Goal: Task Accomplishment & Management: Manage account settings

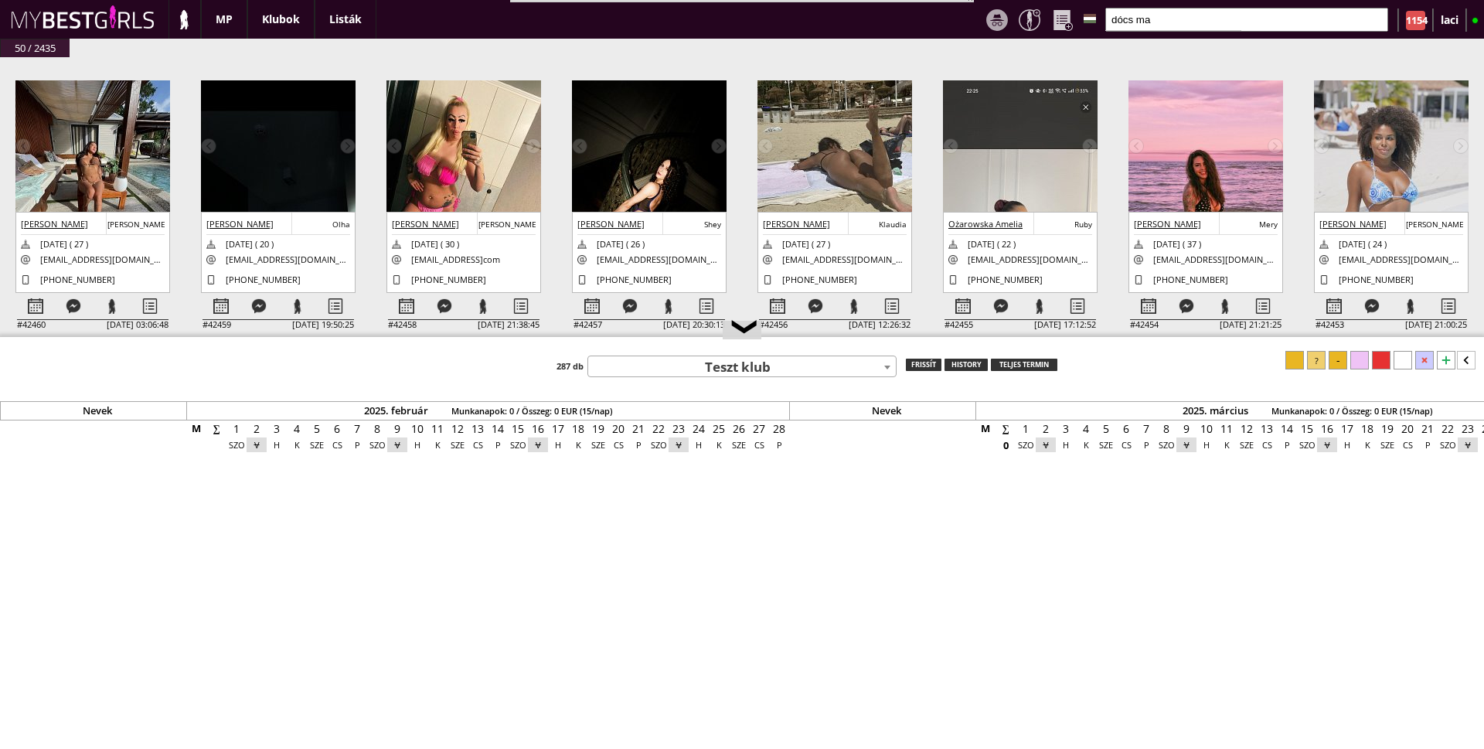
click at [1220, 18] on input "dócs ma" at bounding box center [1246, 20] width 283 height 24
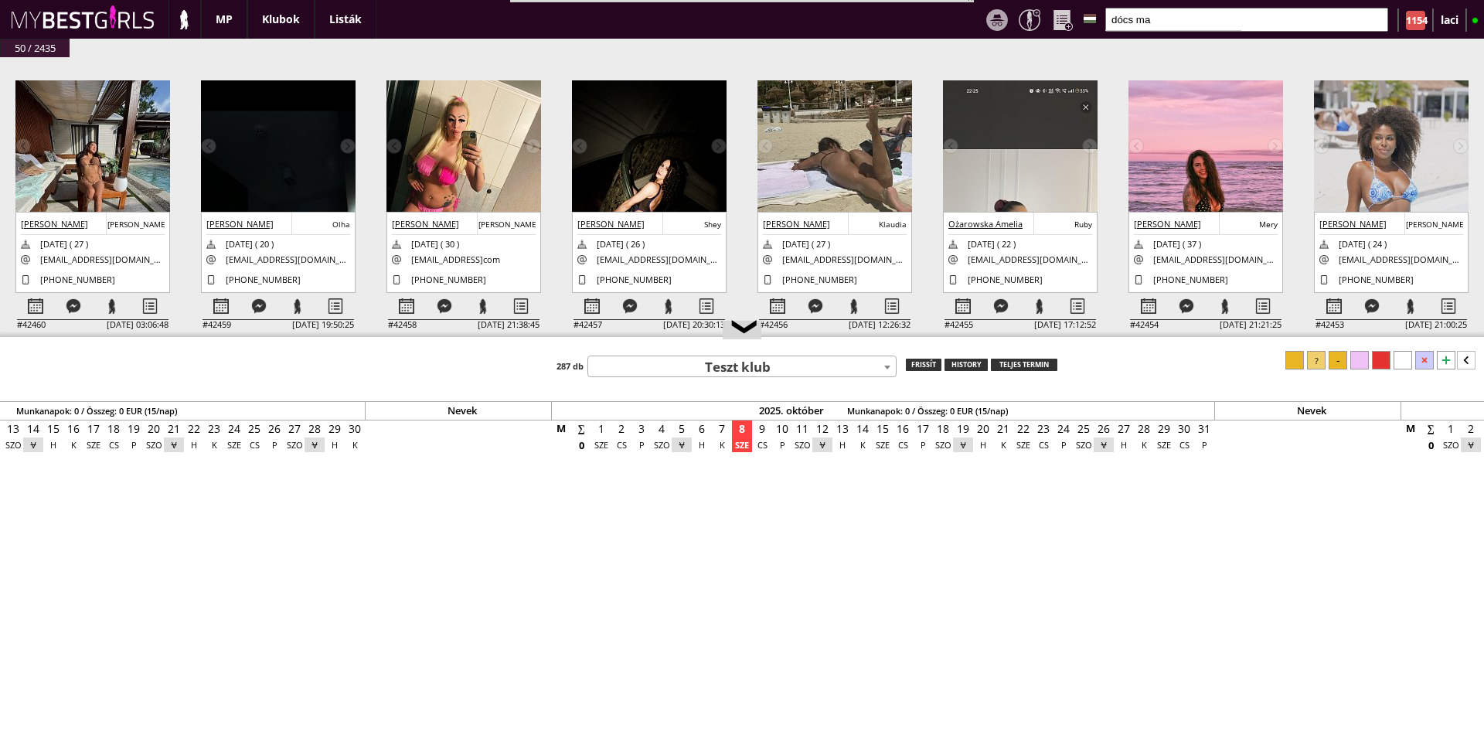
drag, startPoint x: 1220, startPoint y: 18, endPoint x: 1079, endPoint y: 45, distance: 144.0
click at [1079, 45] on div "MP Klubok Listák Logok dócs ma ✖ 1154 laci Kiküldés Egyesít Dolgozik Máshova Le…" at bounding box center [742, 374] width 1484 height 749
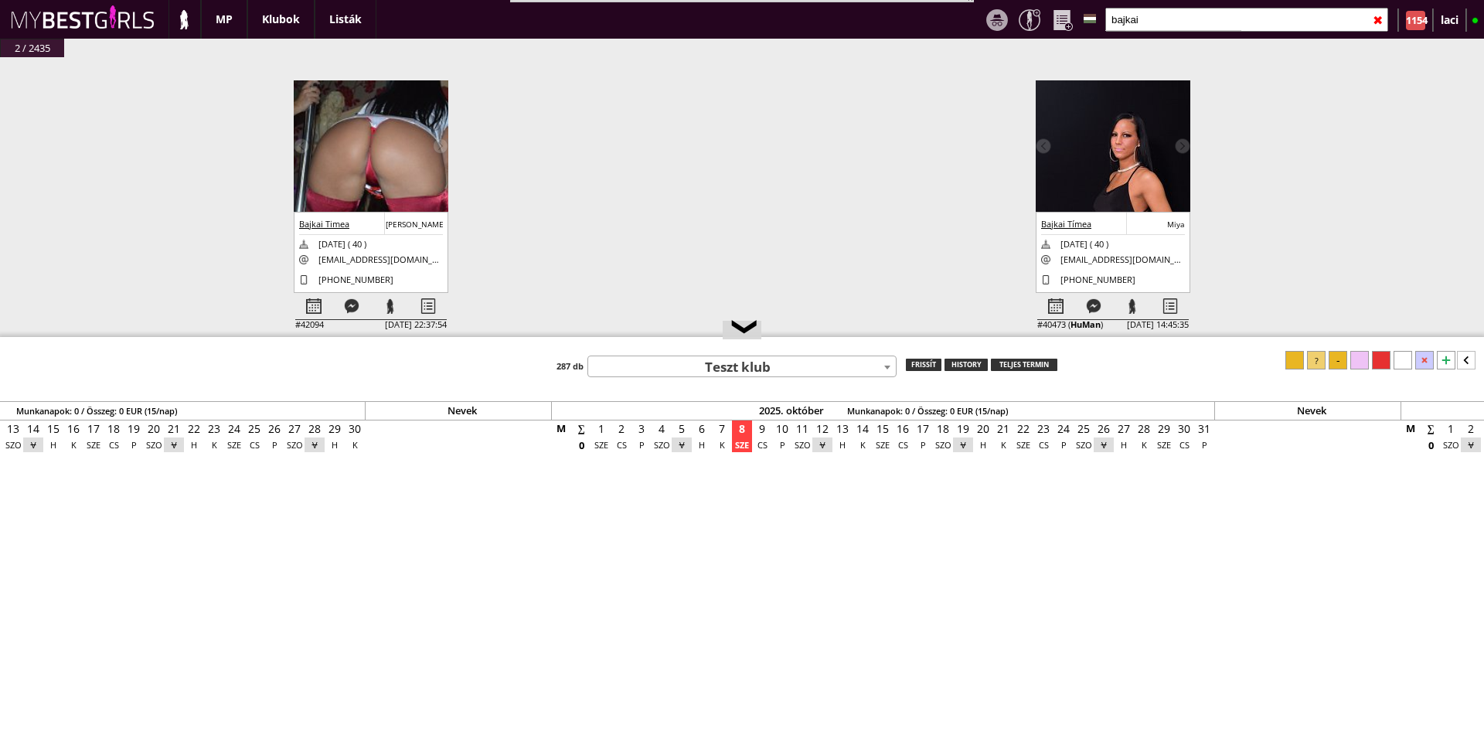
type input "bajkai"
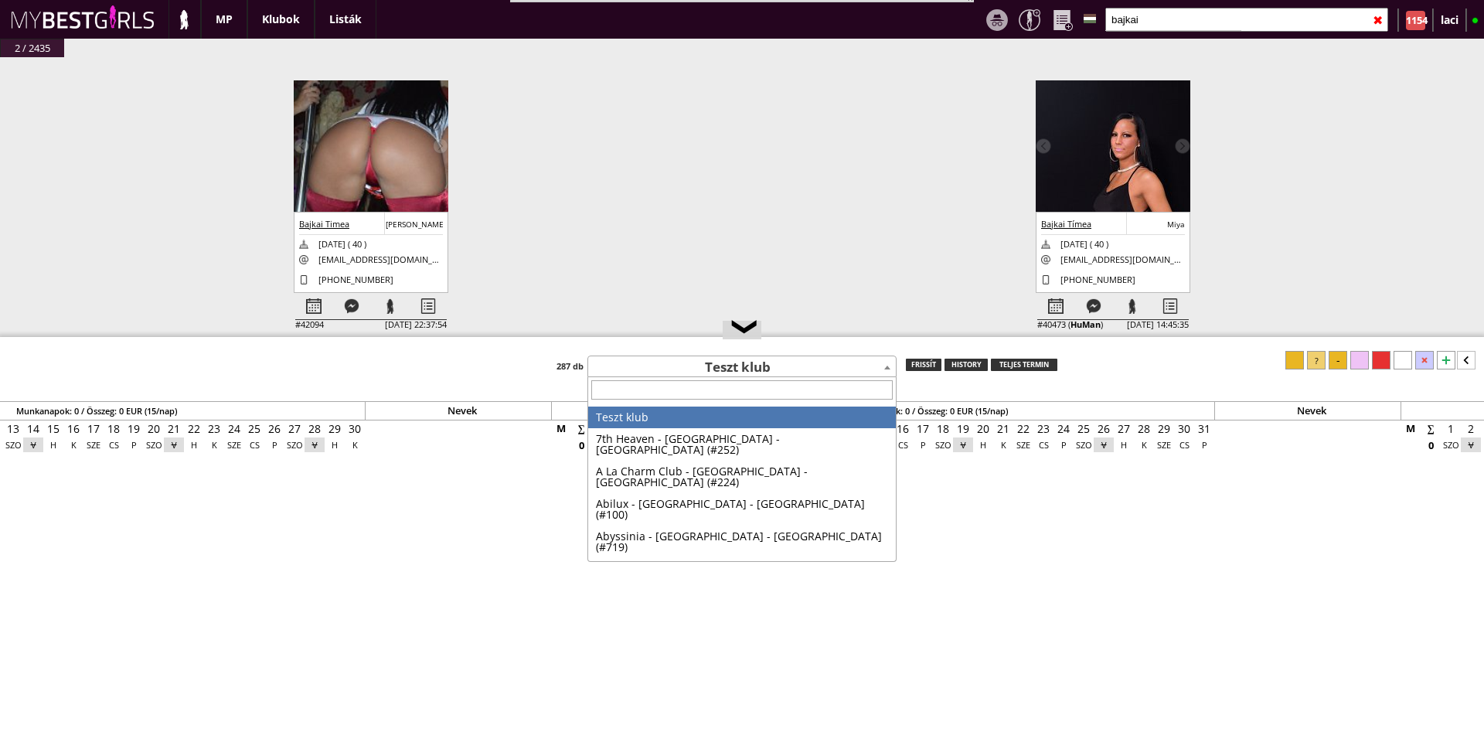
click at [889, 367] on b at bounding box center [887, 367] width 6 height 4
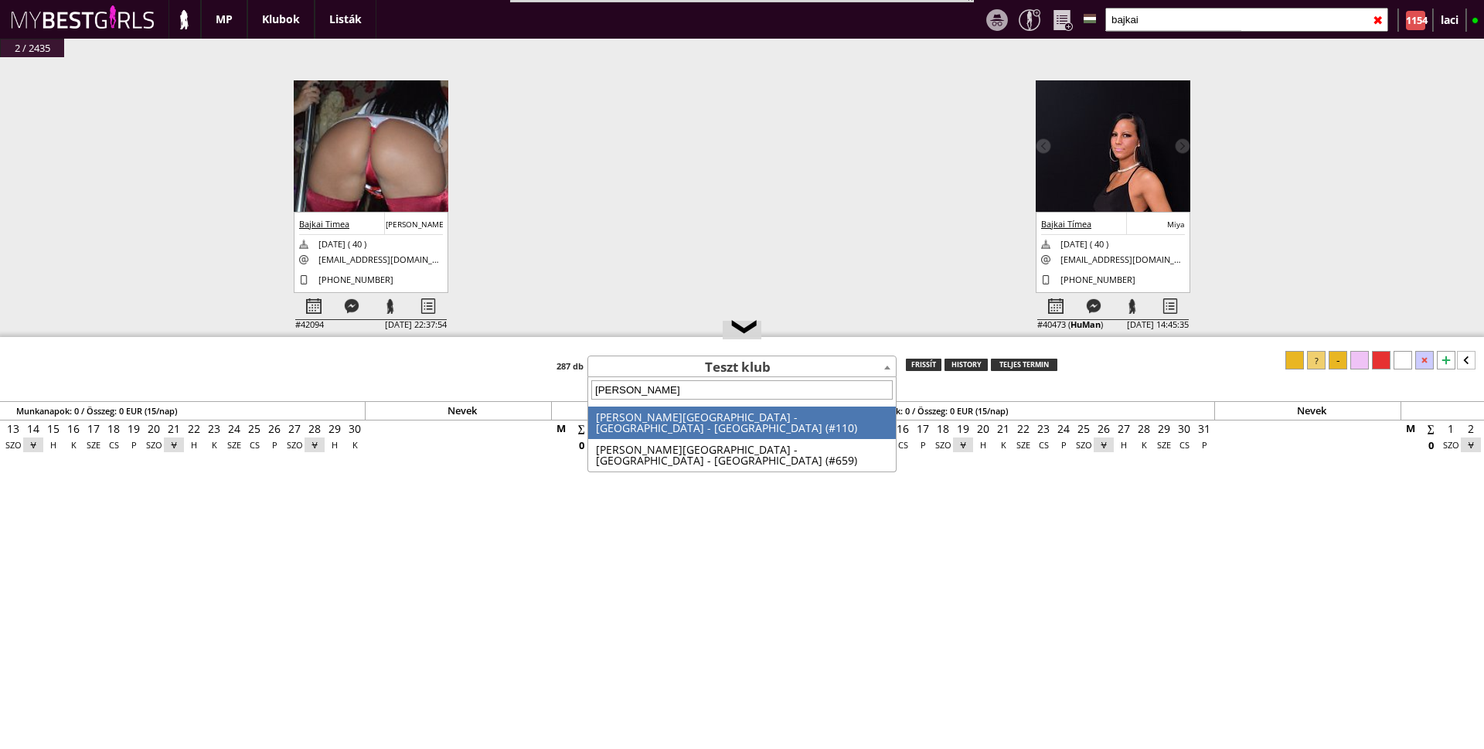
type input "bever"
select select "110"
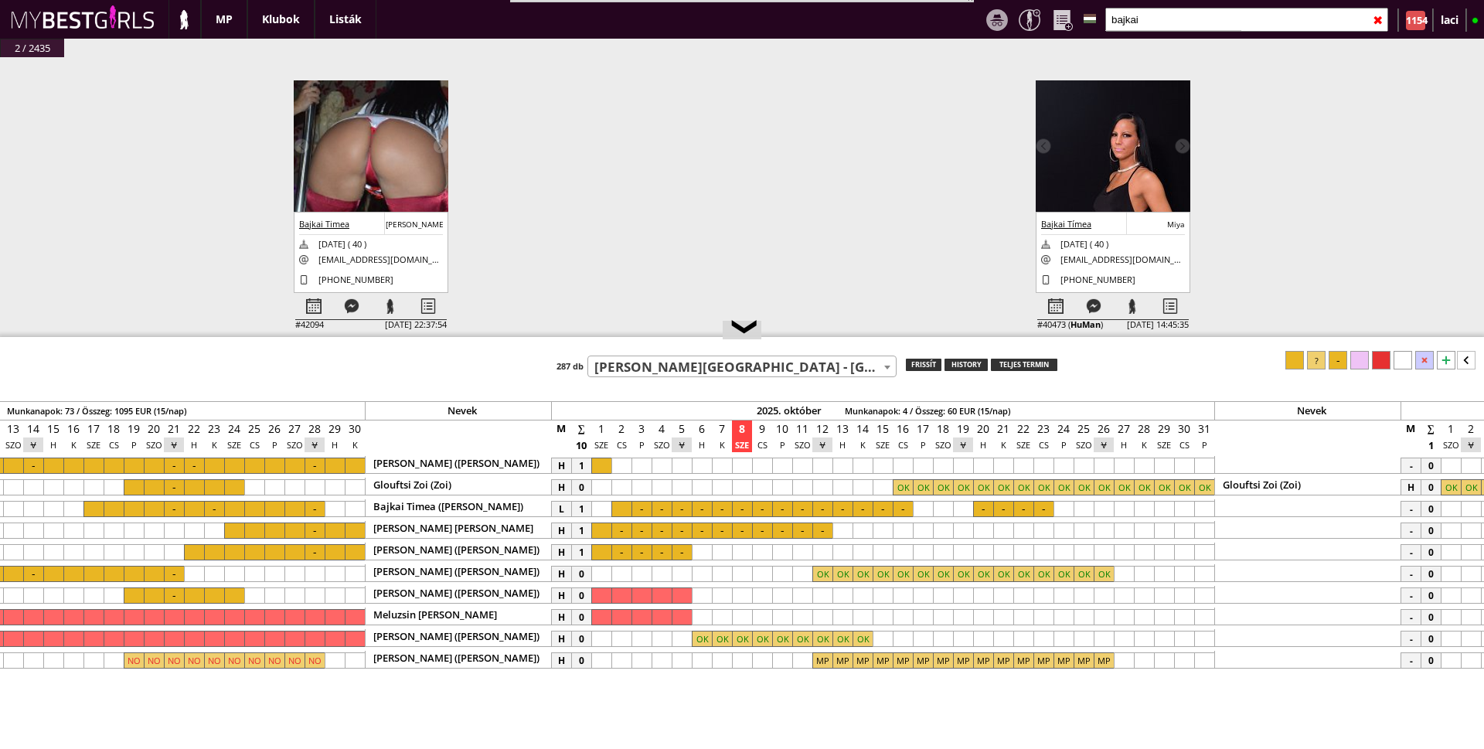
click at [923, 511] on div at bounding box center [923, 509] width 20 height 16
click at [969, 507] on div at bounding box center [963, 509] width 20 height 16
click at [1337, 359] on div at bounding box center [1337, 360] width 19 height 19
click at [1069, 510] on div at bounding box center [1063, 509] width 20 height 16
click at [1086, 511] on div at bounding box center [1083, 509] width 20 height 16
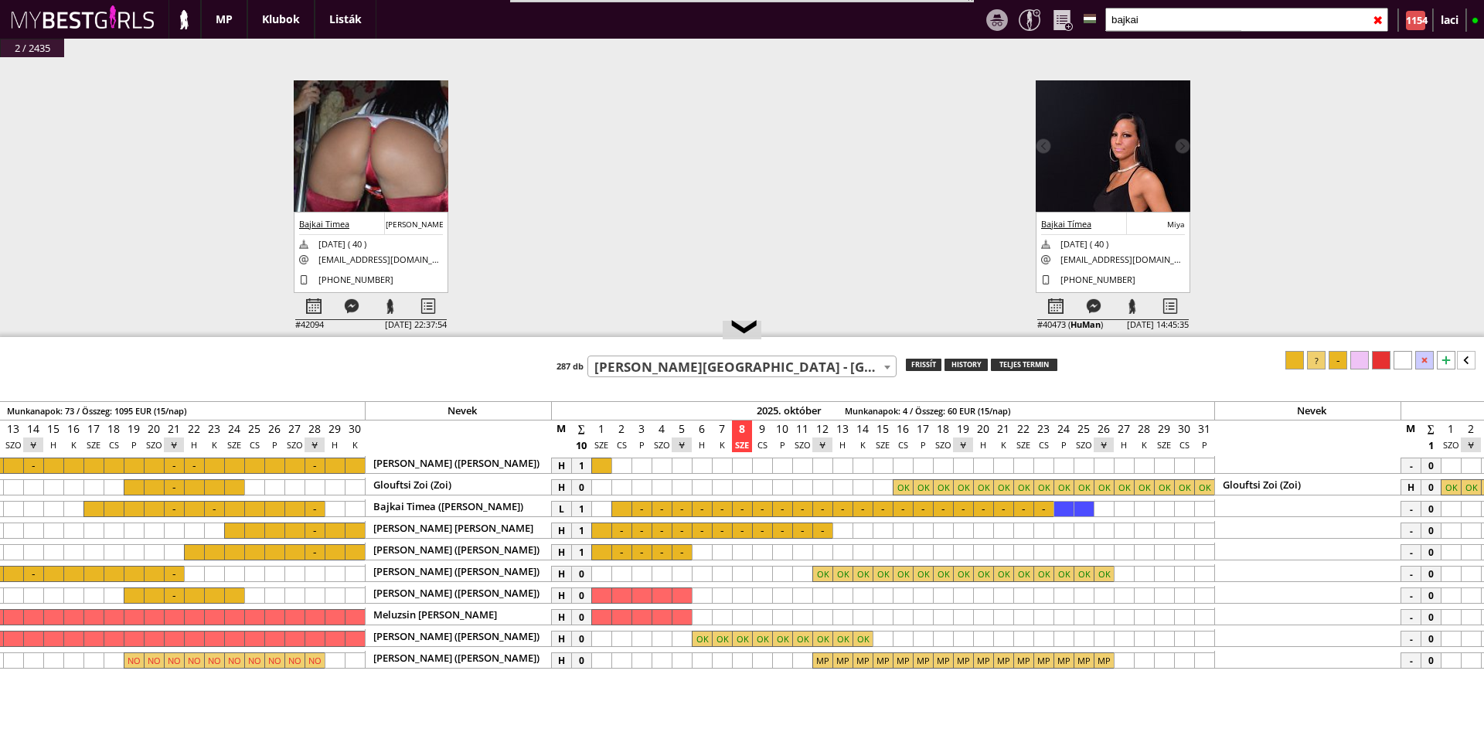
click at [1335, 361] on div at bounding box center [1337, 360] width 19 height 19
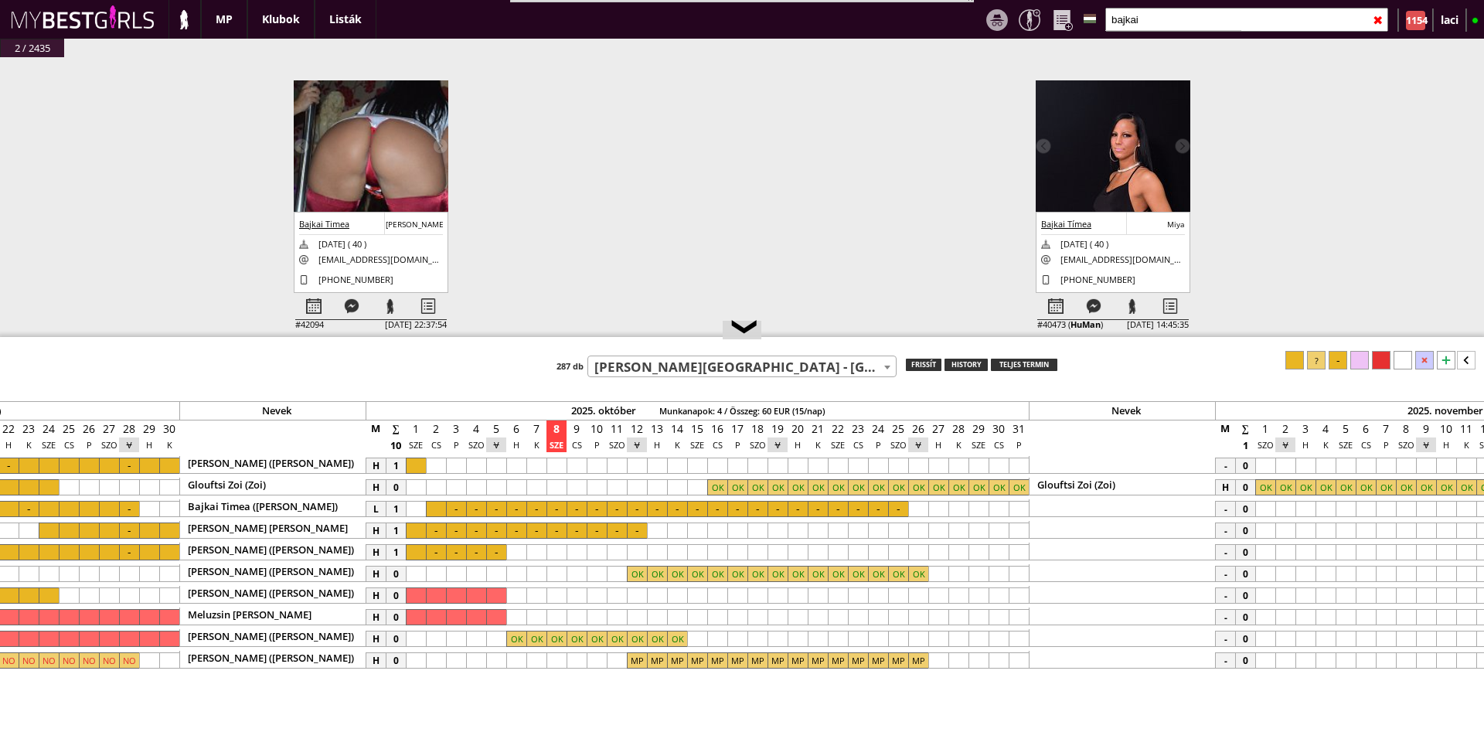
scroll to position [0, 6586]
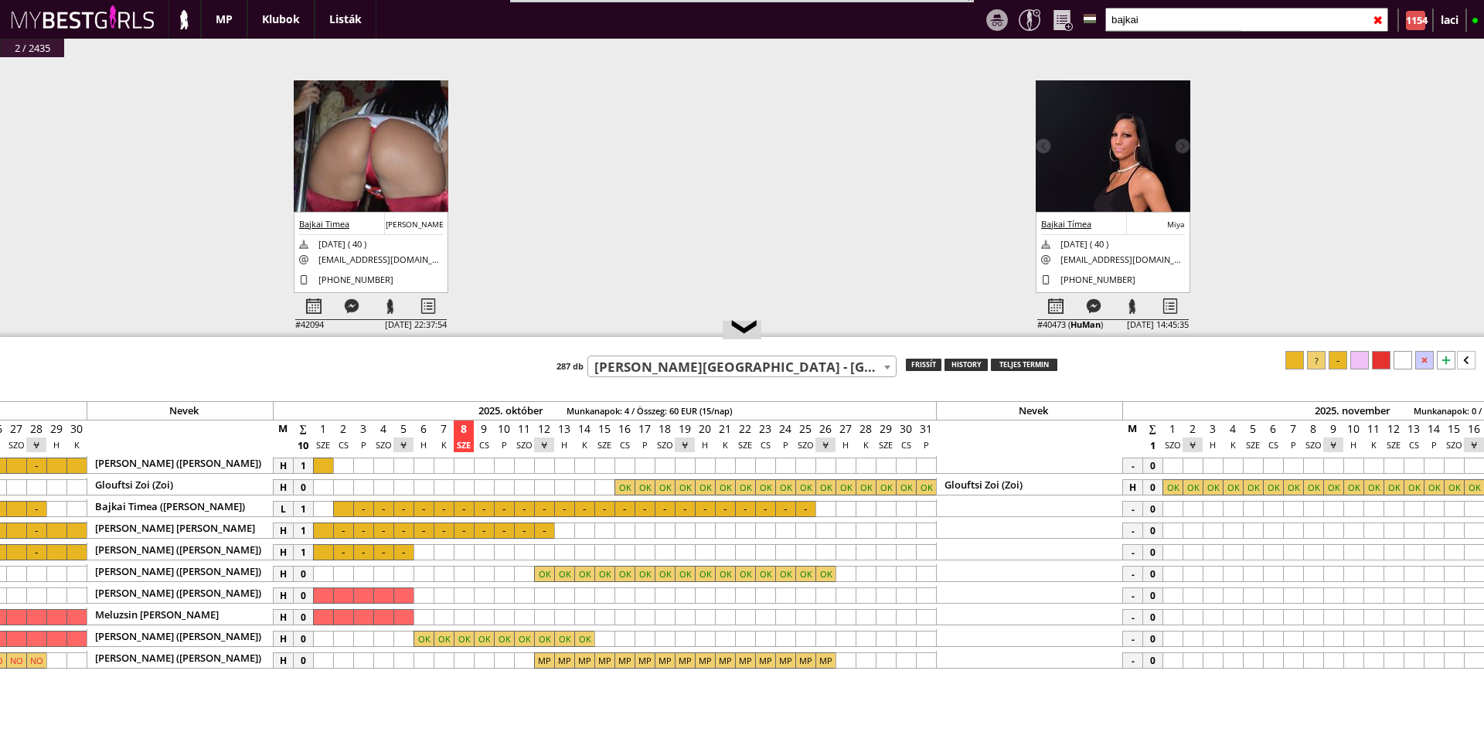
click at [907, 510] on div at bounding box center [906, 509] width 20 height 16
click at [924, 508] on div at bounding box center [926, 509] width 20 height 16
click at [1338, 359] on div at bounding box center [1337, 360] width 19 height 19
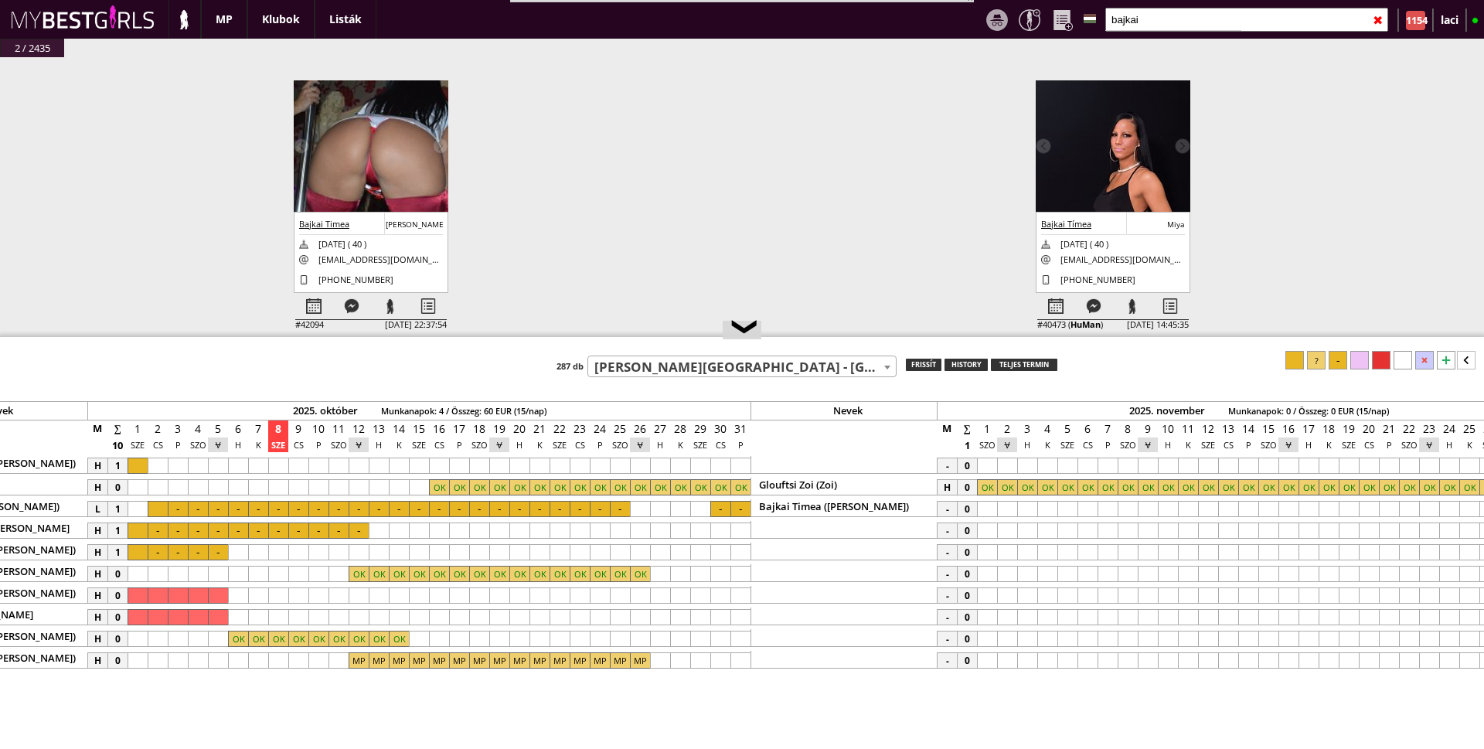
click at [984, 505] on div at bounding box center [987, 509] width 20 height 16
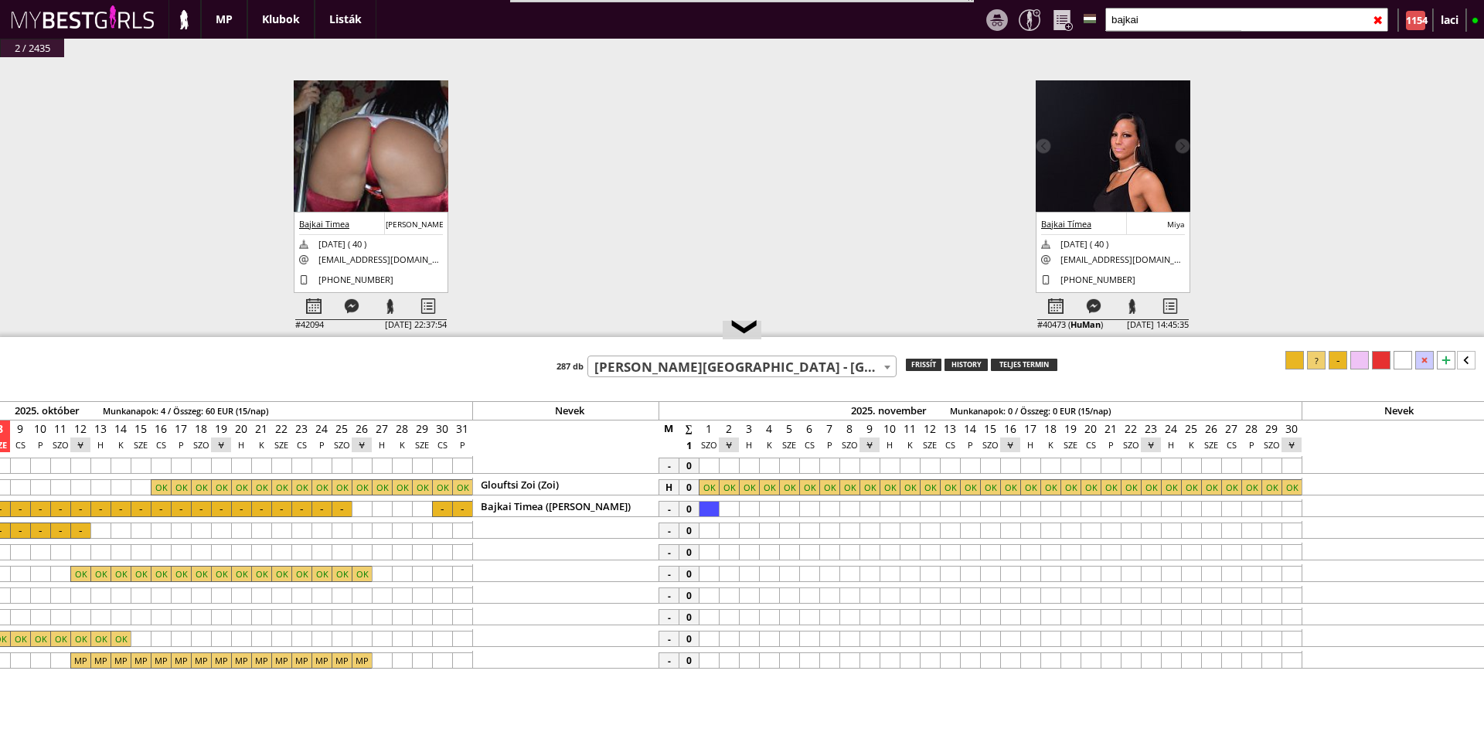
click at [1133, 512] on div at bounding box center [1130, 509] width 20 height 16
click at [1334, 359] on div at bounding box center [1337, 360] width 19 height 19
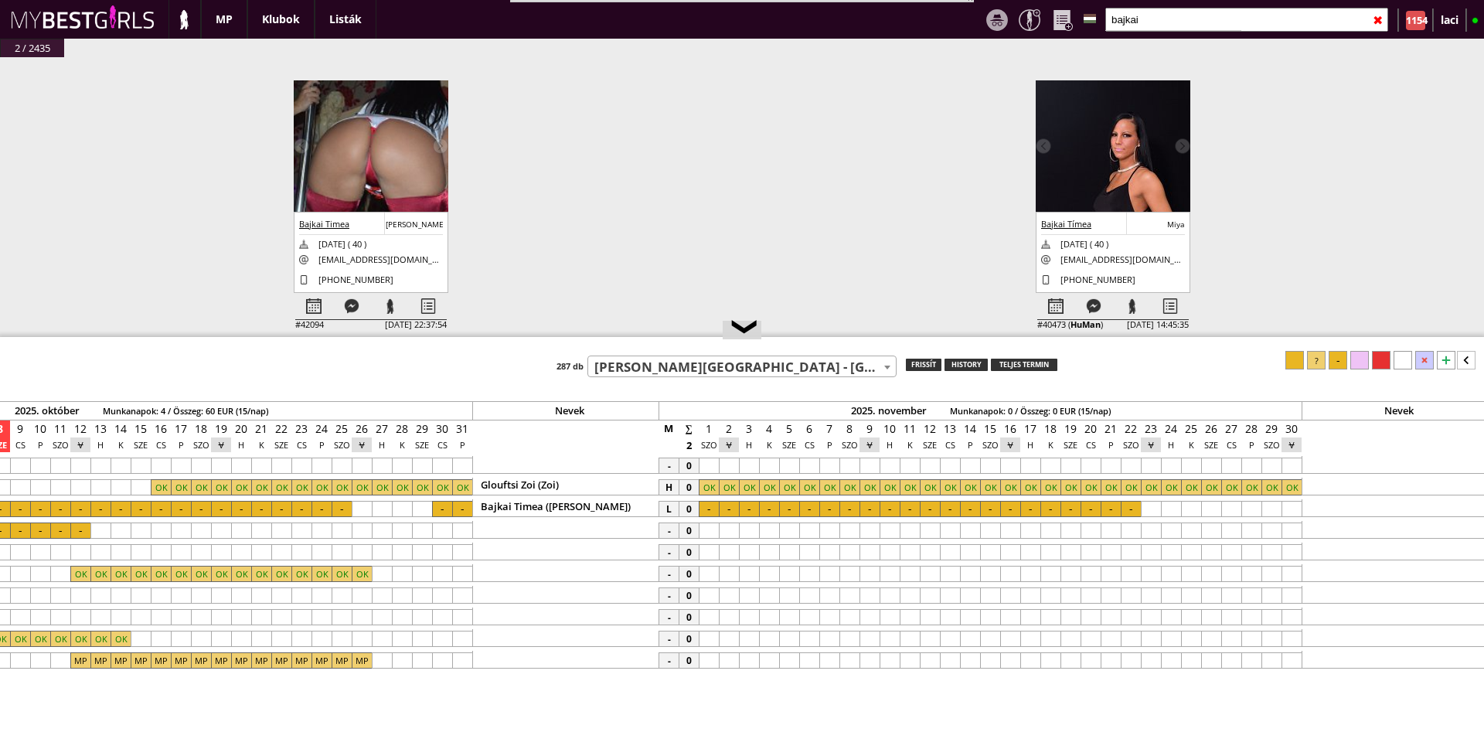
scroll to position [0, 7328]
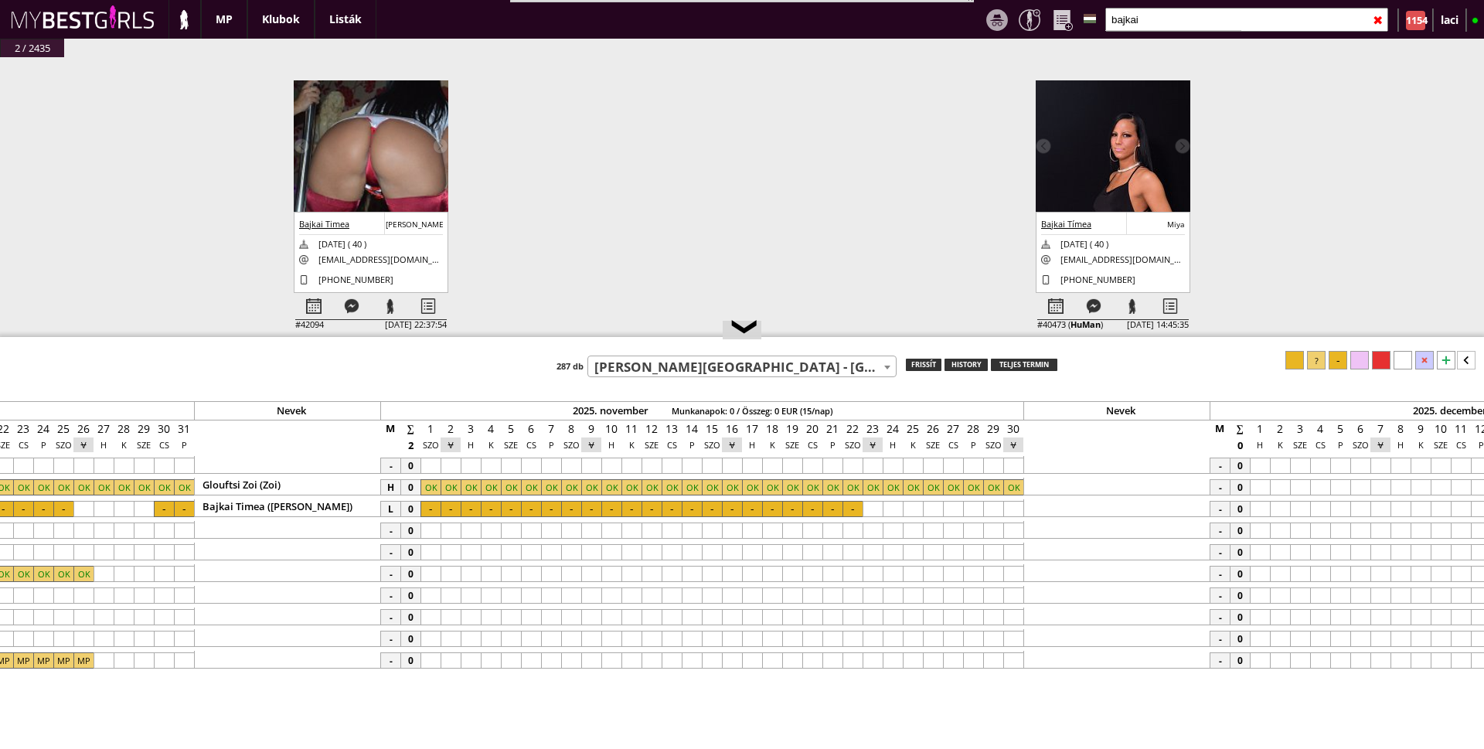
click at [885, 368] on b at bounding box center [887, 367] width 6 height 4
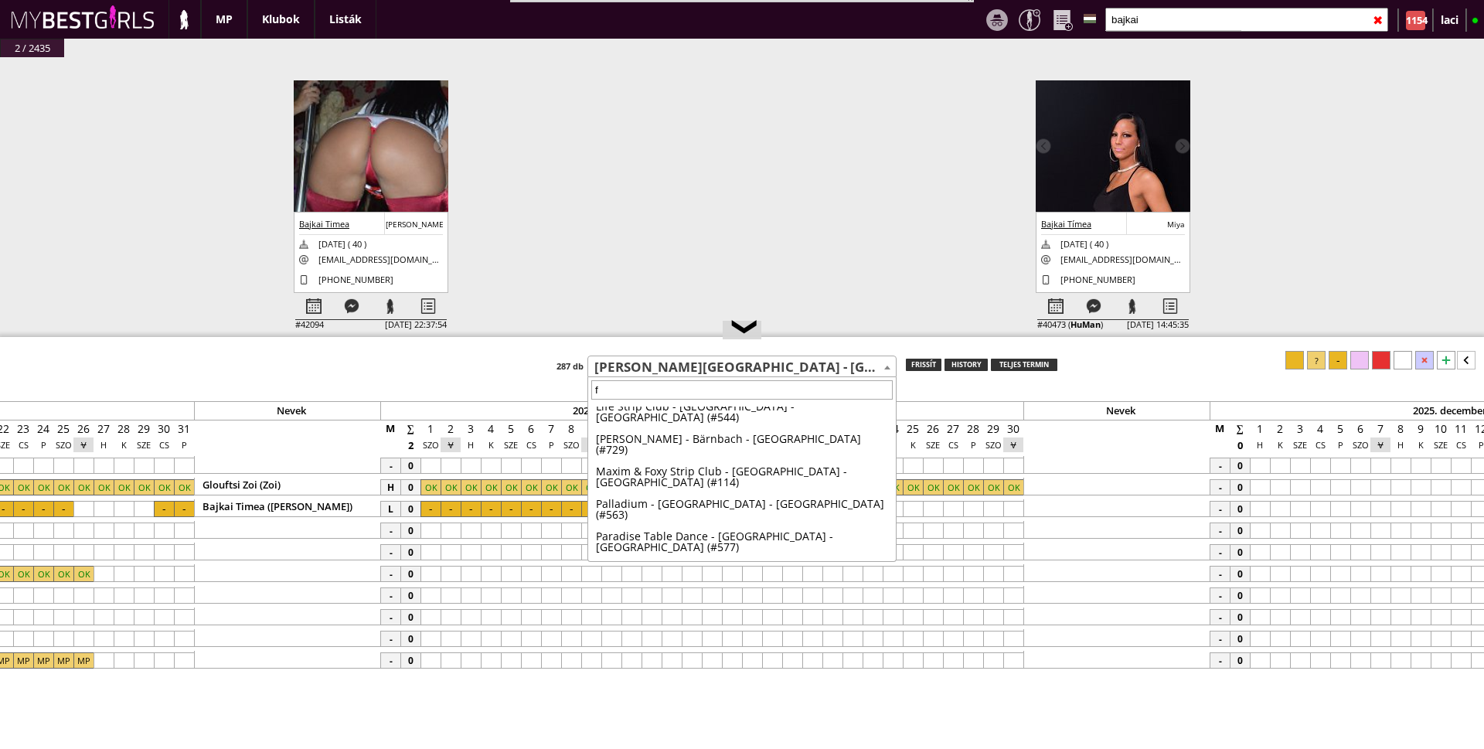
scroll to position [0, 0]
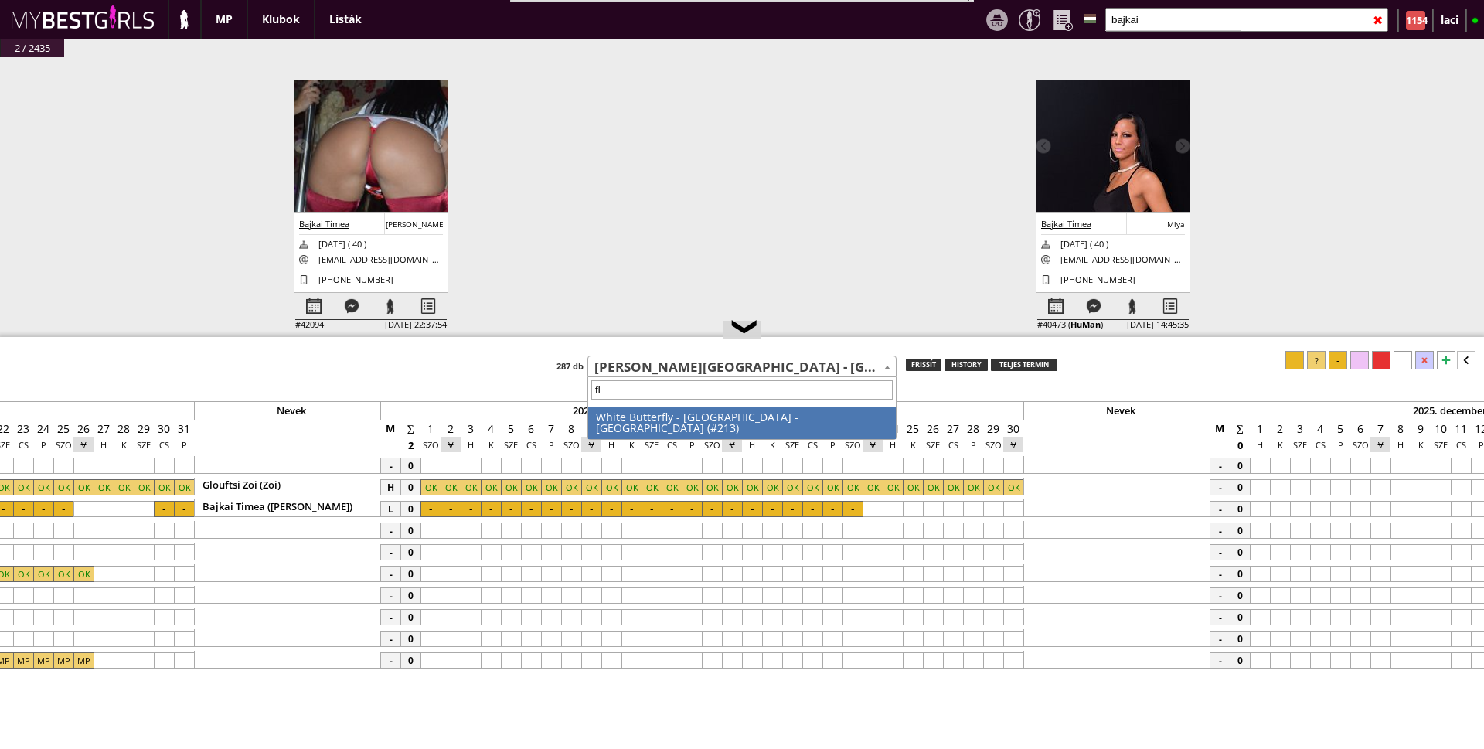
type input "f"
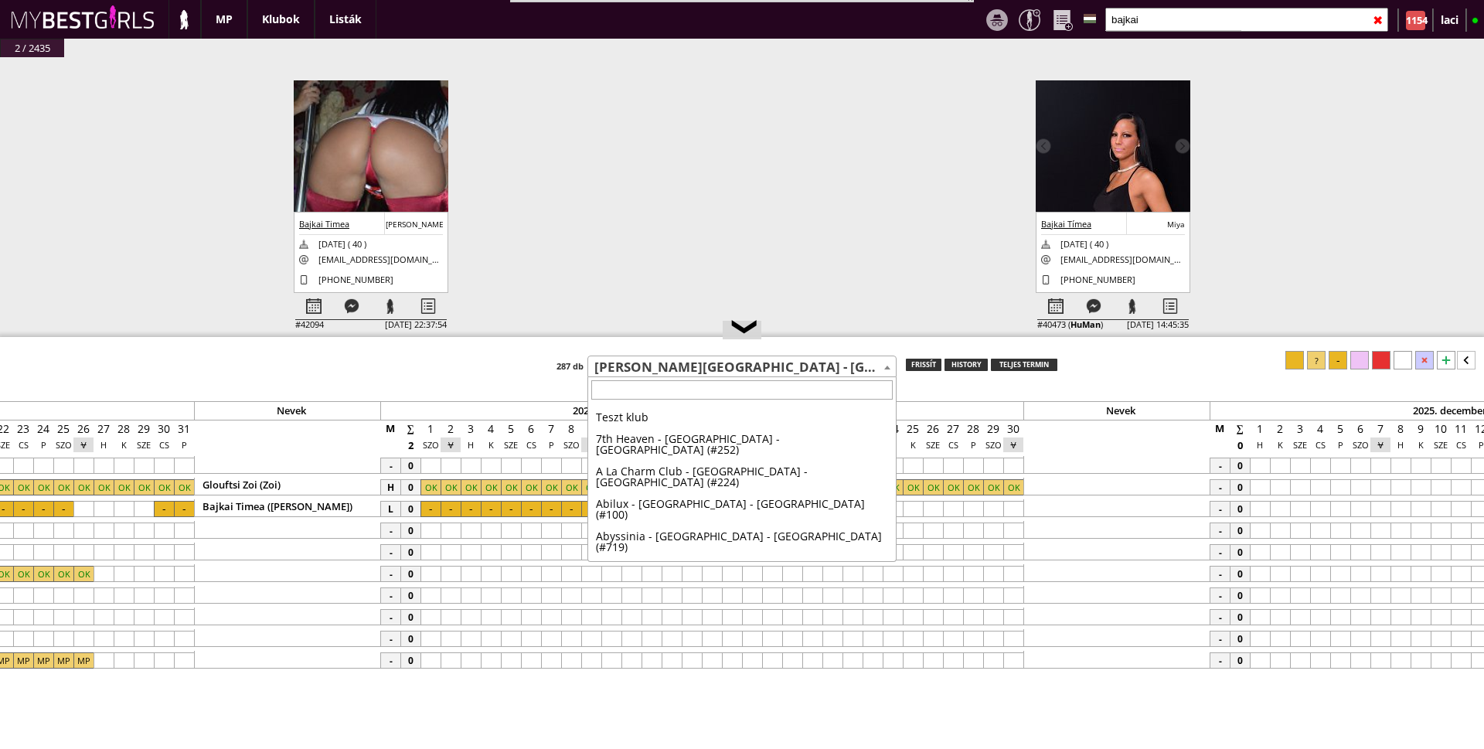
scroll to position [671, 0]
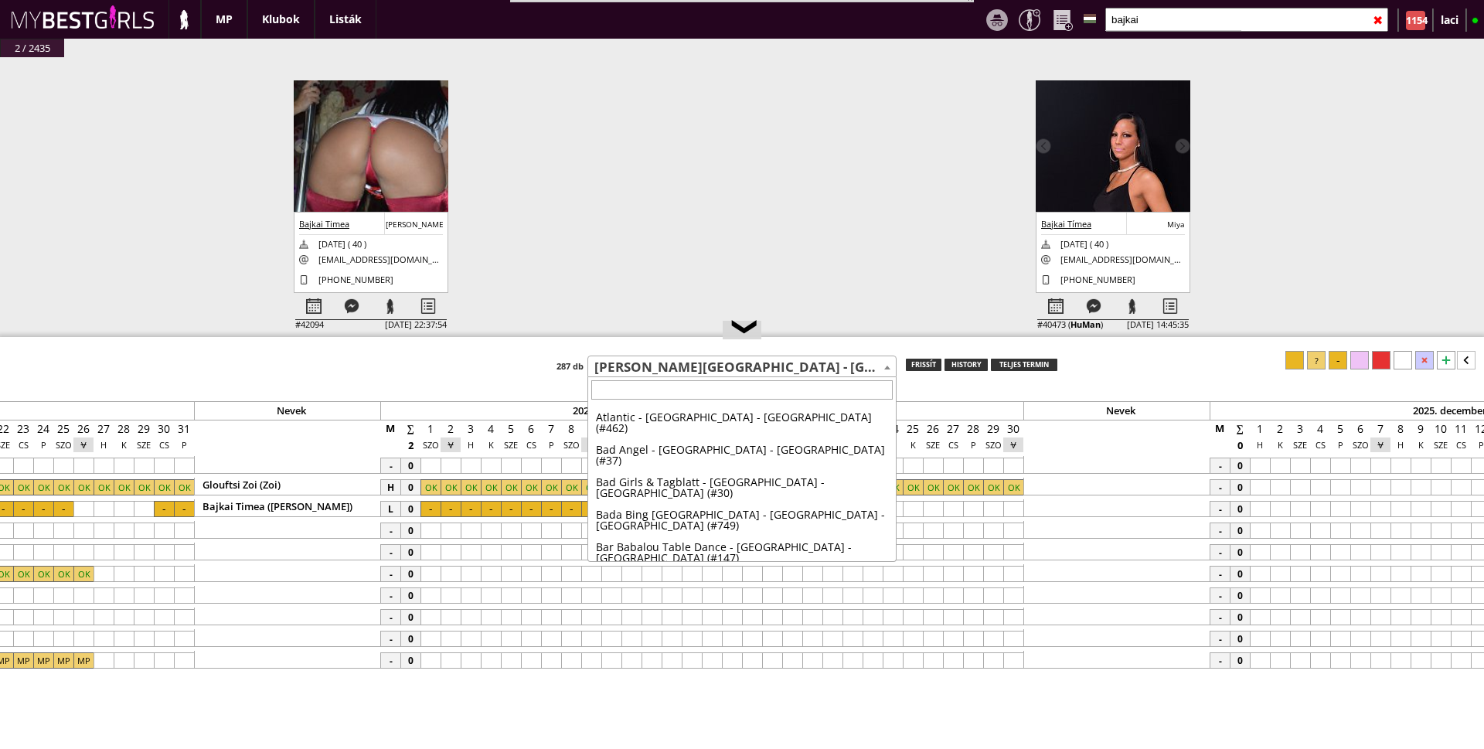
click at [682, 198] on div "#42460 2025-10-07 03:06:48 Ruiz Nicole Nicole 1998-03-16 ( 27 ) joyce_1698@outl…" at bounding box center [742, 216] width 1484 height 319
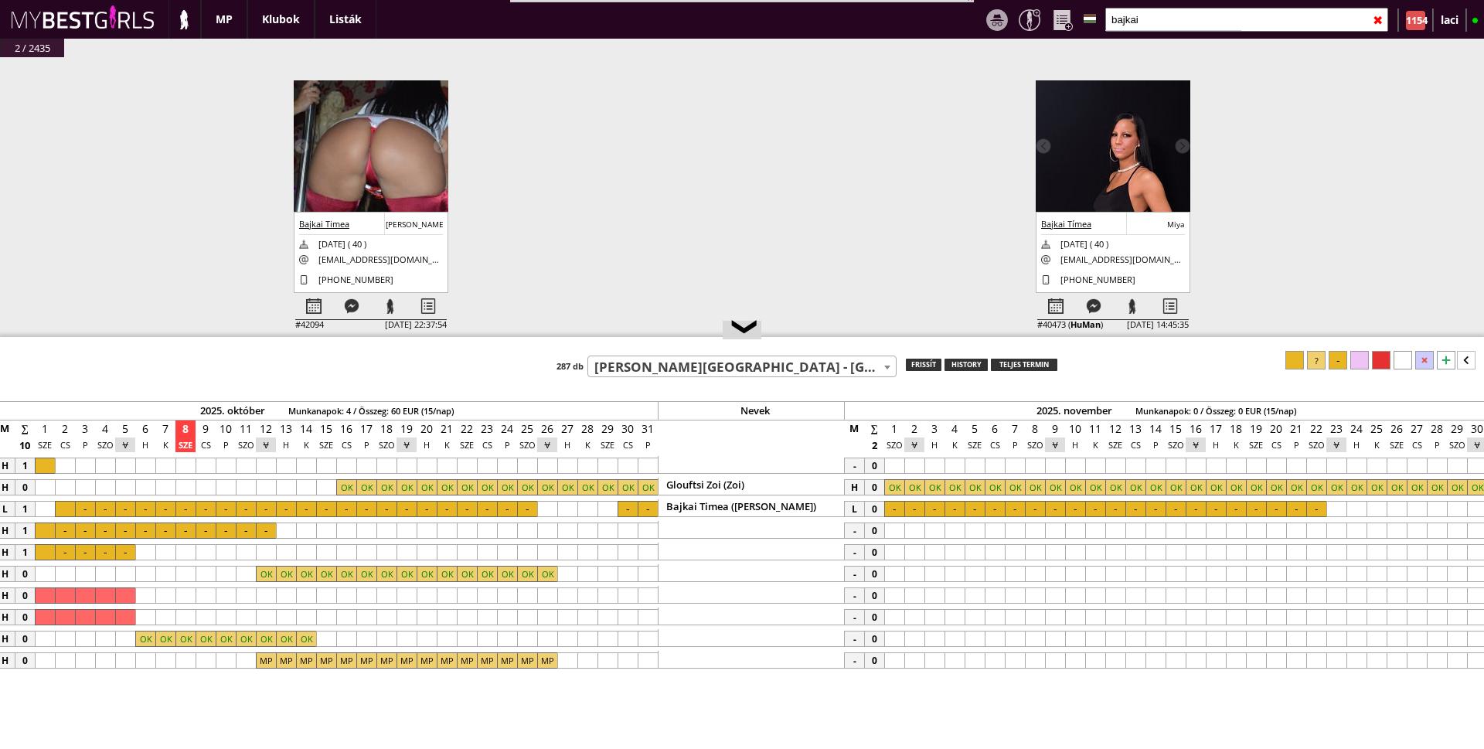
scroll to position [0, 6957]
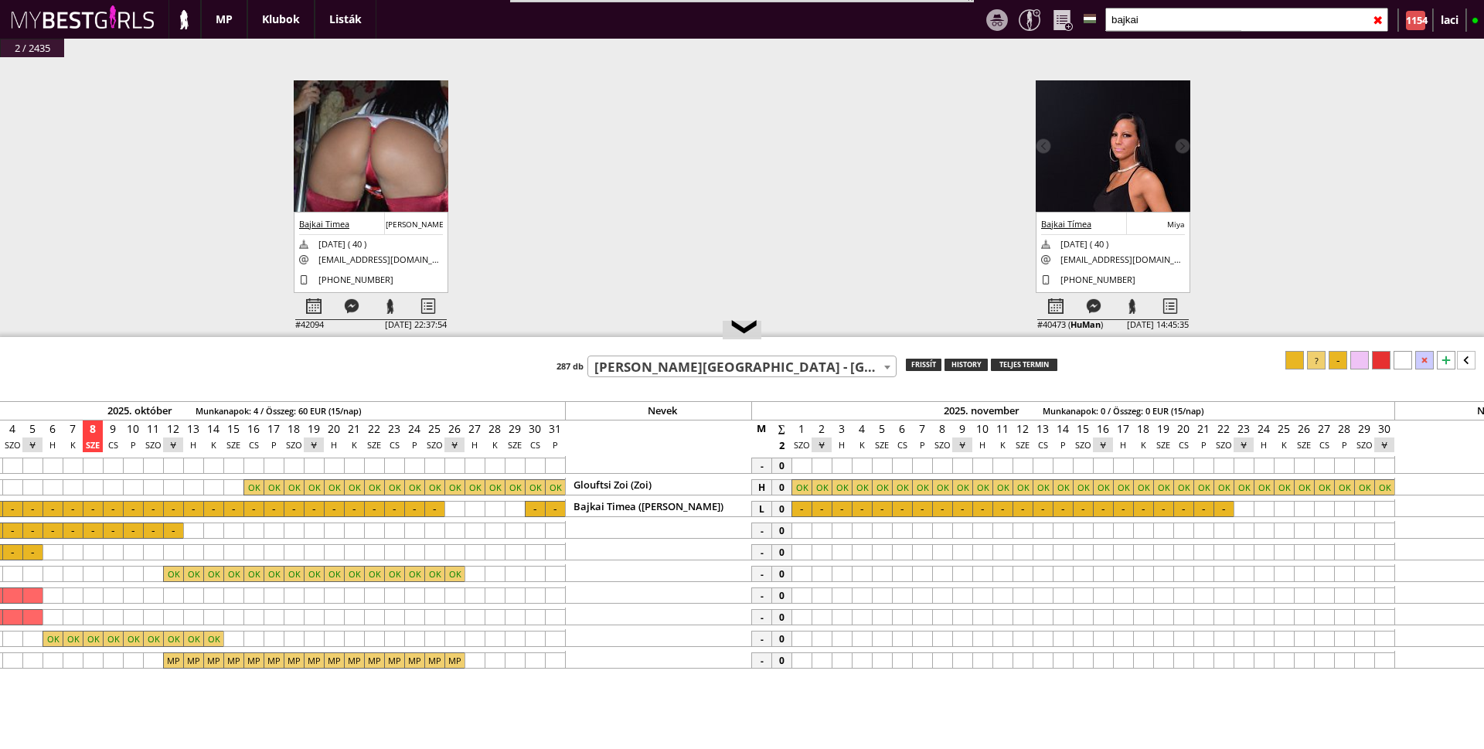
click at [532, 509] on div at bounding box center [535, 509] width 20 height 16
click at [560, 508] on div at bounding box center [555, 509] width 20 height 16
click at [1312, 363] on div at bounding box center [1316, 360] width 19 height 19
click at [804, 513] on div at bounding box center [801, 509] width 20 height 16
click at [1224, 510] on div at bounding box center [1223, 509] width 20 height 16
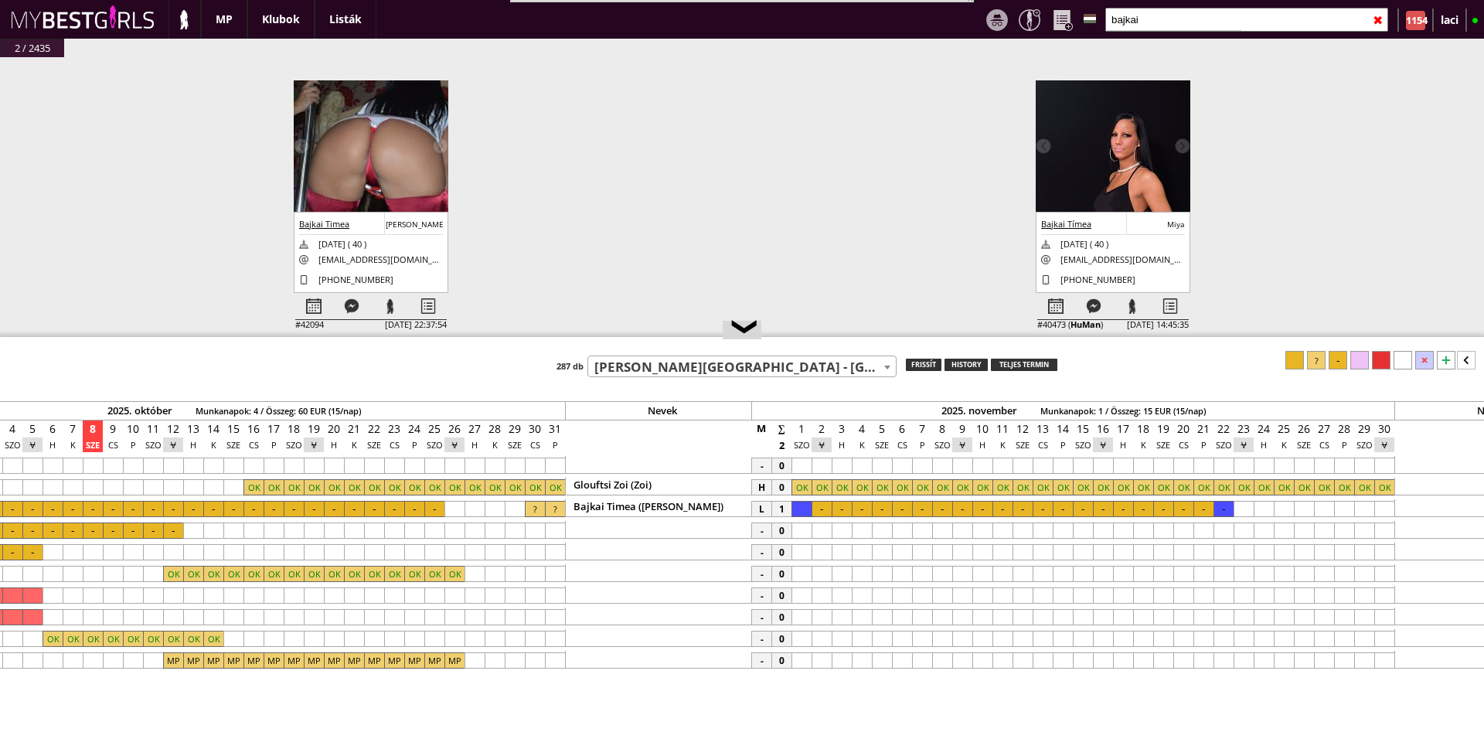
click at [1312, 355] on div at bounding box center [1316, 360] width 19 height 19
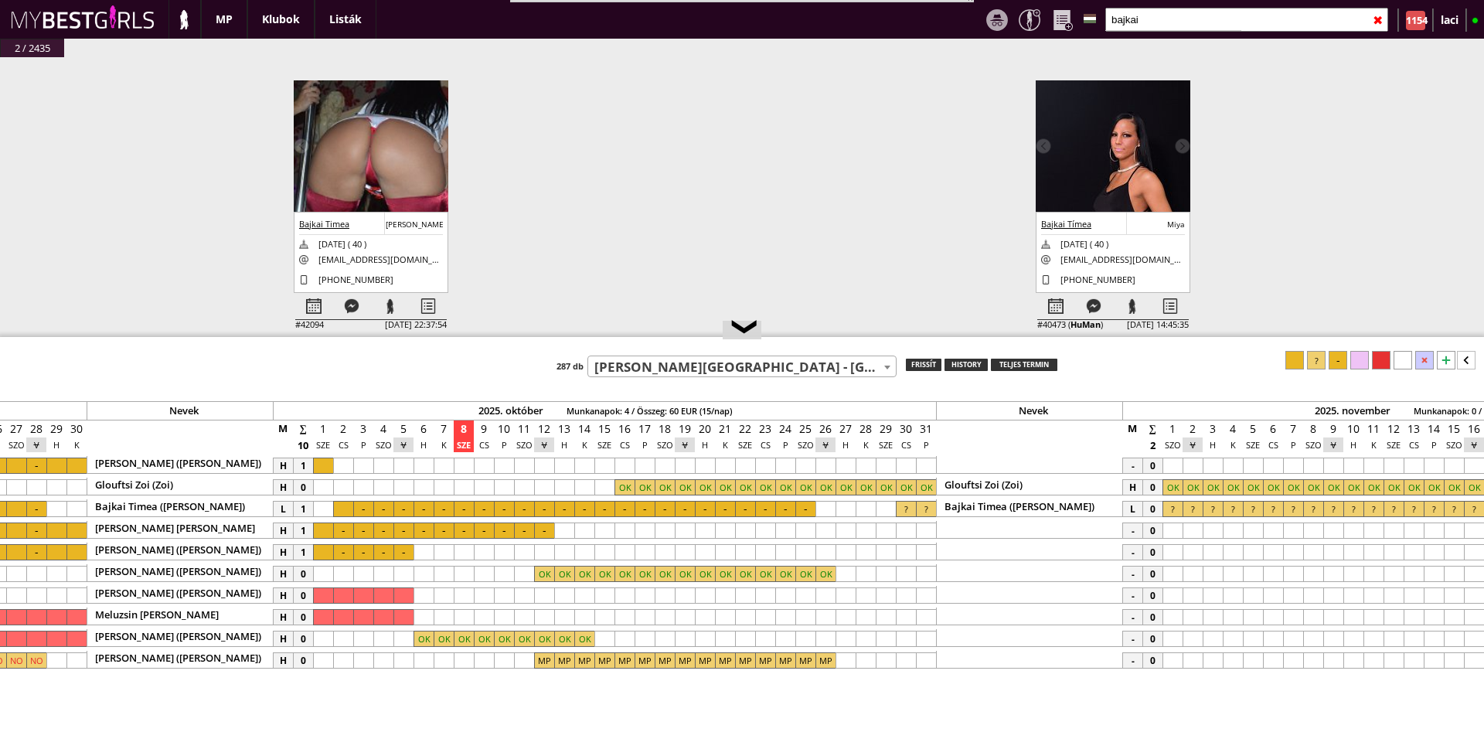
click at [1377, 21] on div "✖" at bounding box center [1377, 20] width 10 height 39
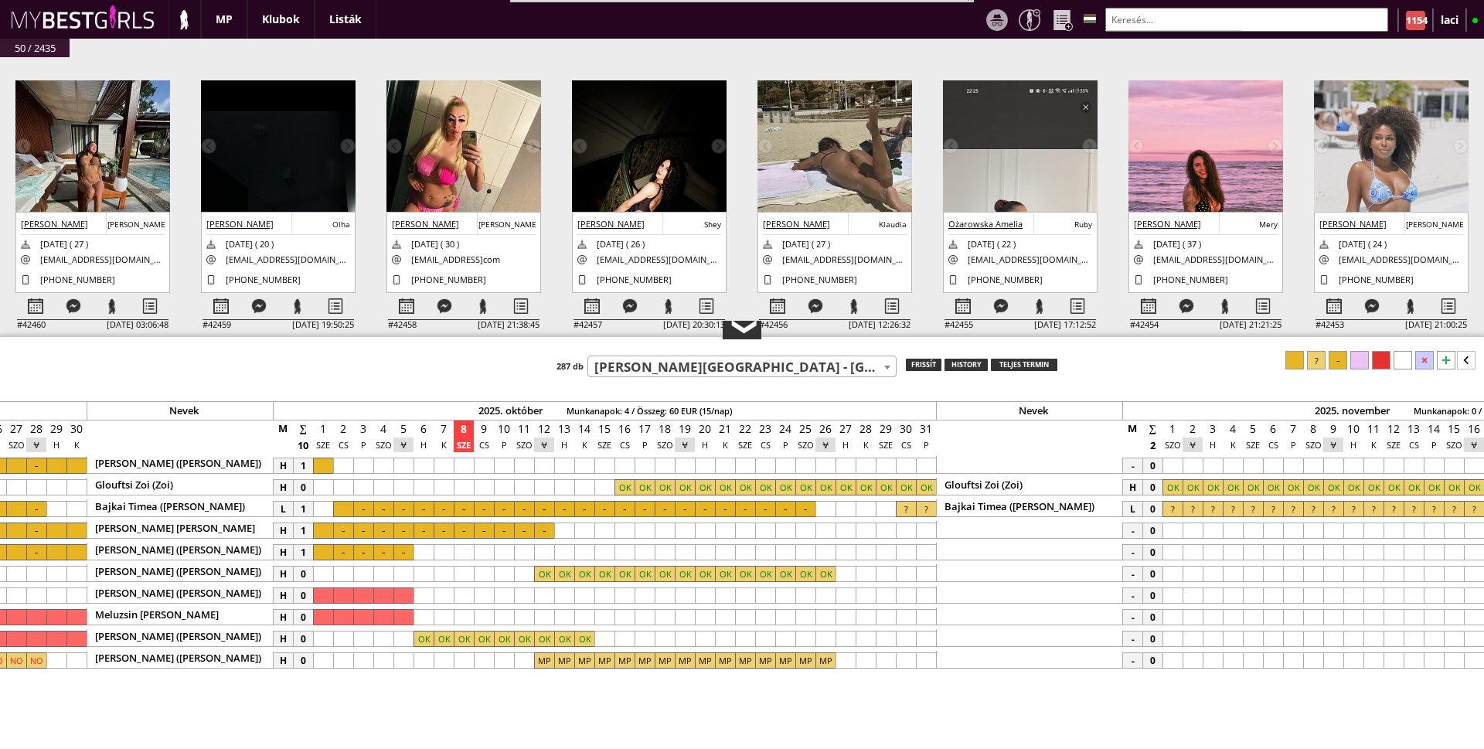
click at [733, 332] on div "❮" at bounding box center [741, 331] width 23 height 12
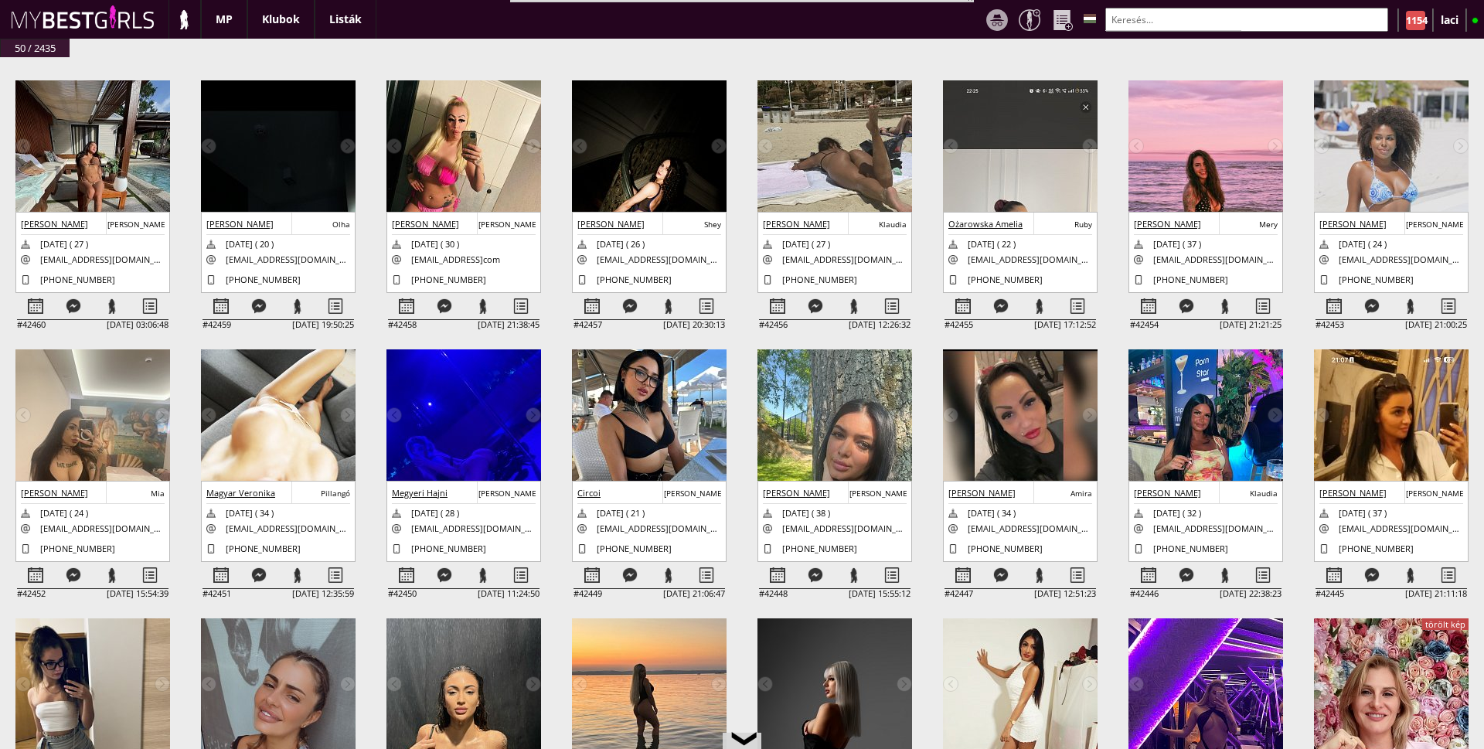
scroll to position [0, 6308]
click at [50, 134] on img at bounding box center [92, 171] width 155 height 183
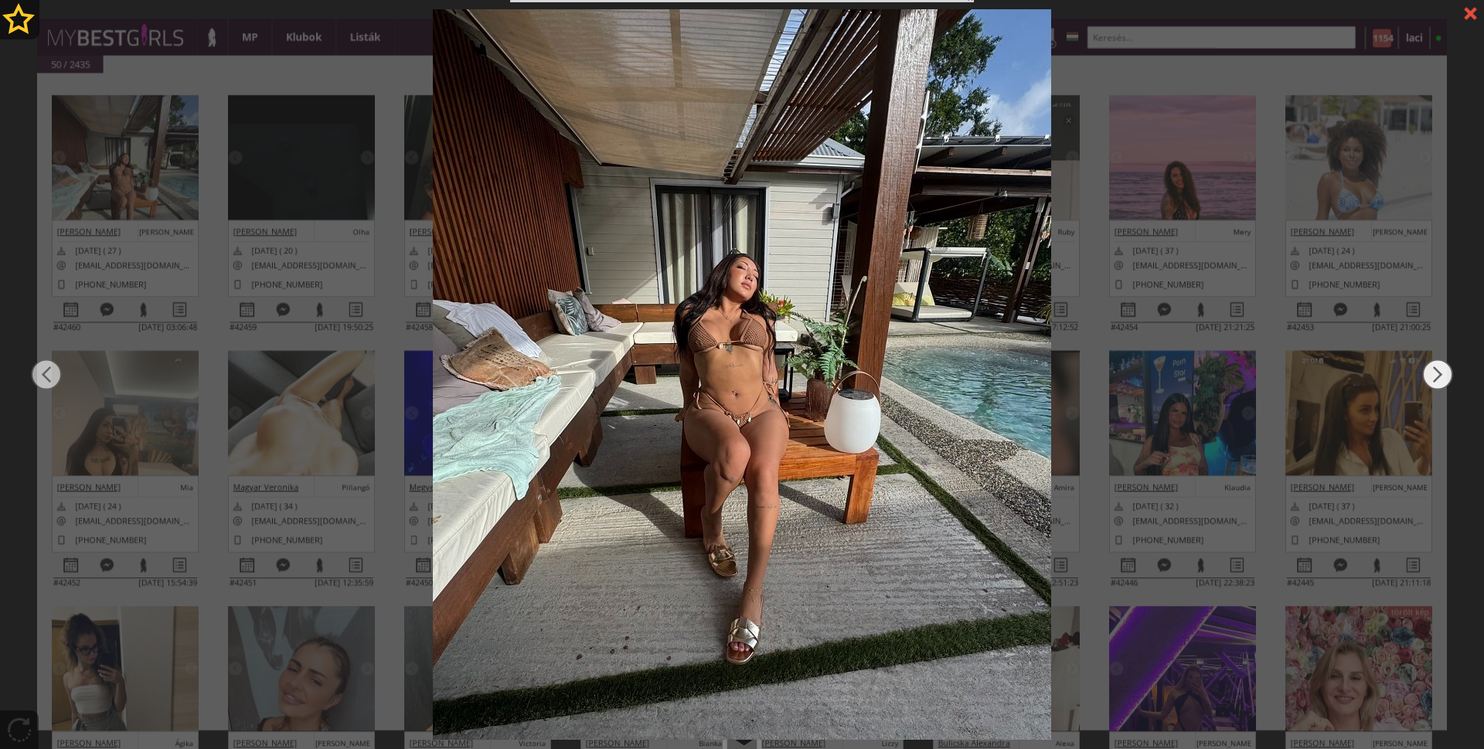
click at [1431, 372] on img at bounding box center [1437, 374] width 31 height 449
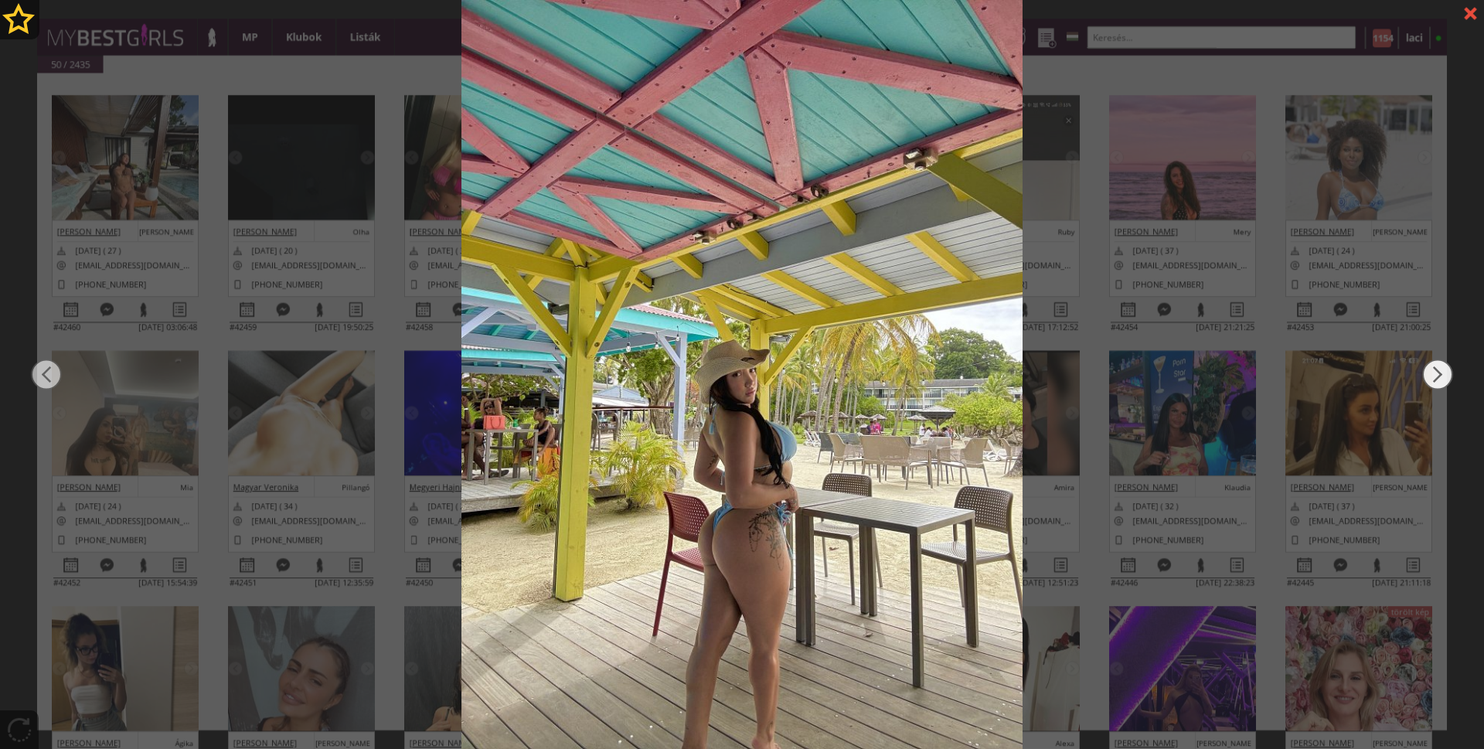
click at [1431, 372] on img at bounding box center [1437, 374] width 31 height 449
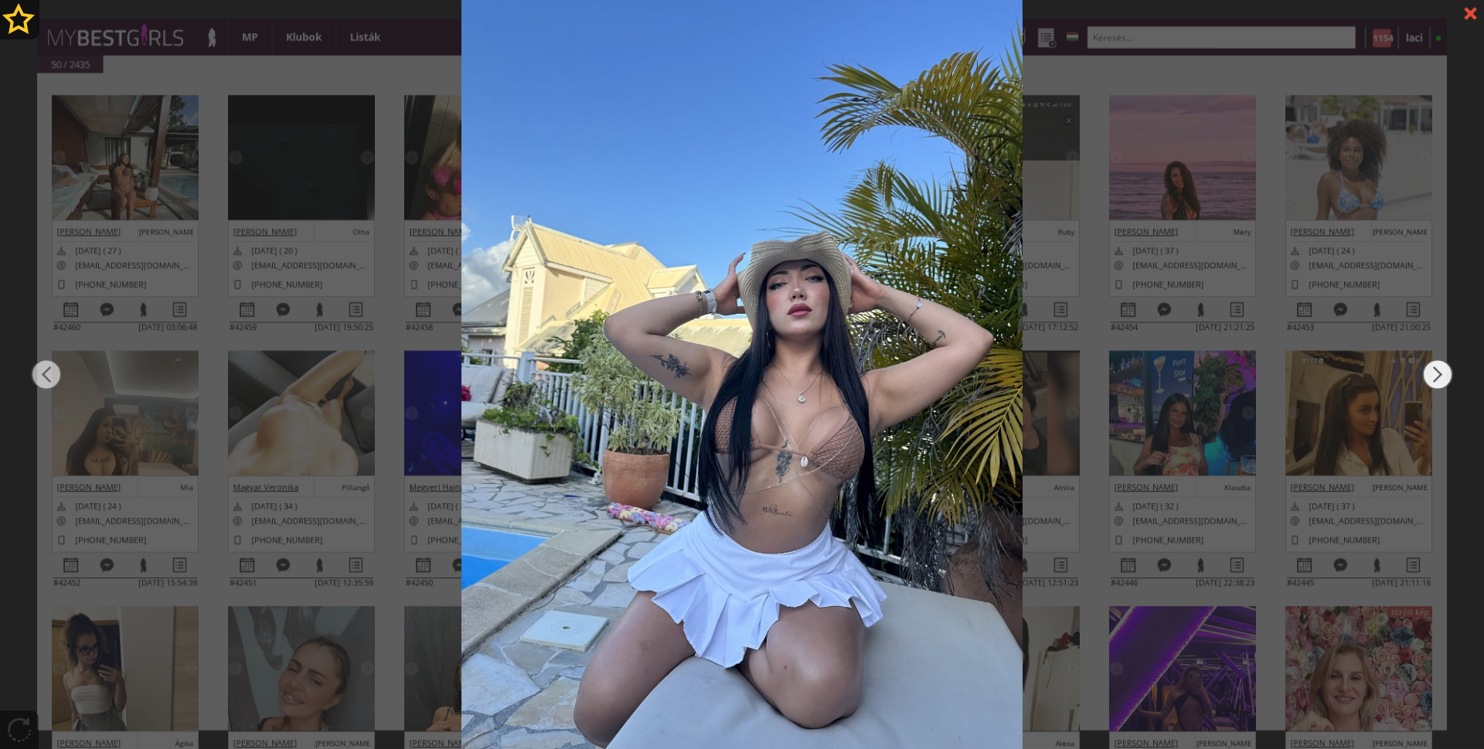
click at [1431, 372] on img at bounding box center [1437, 374] width 31 height 449
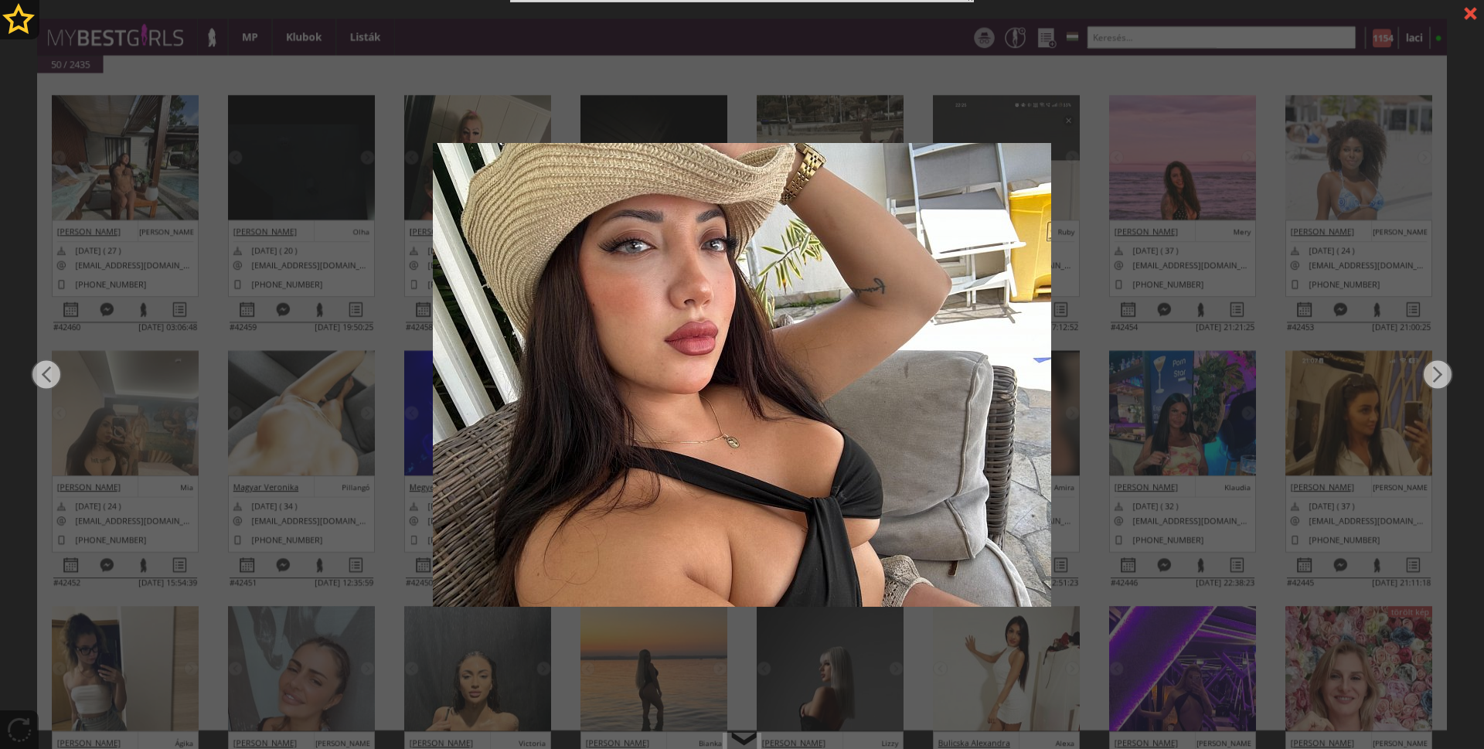
click at [1468, 15] on div at bounding box center [1469, 13] width 27 height 27
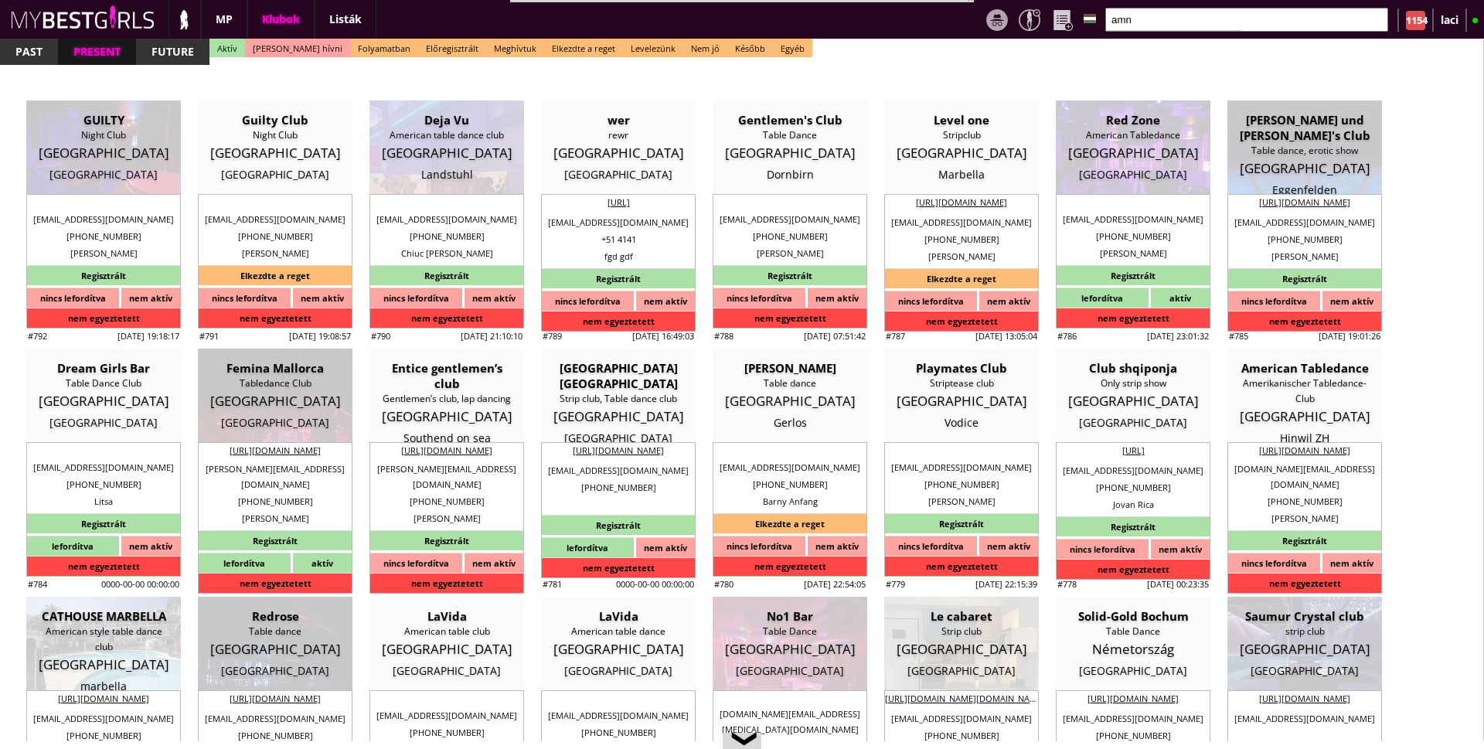
select select "reg"
select select "weeks"
select select "0"
select select "flat"
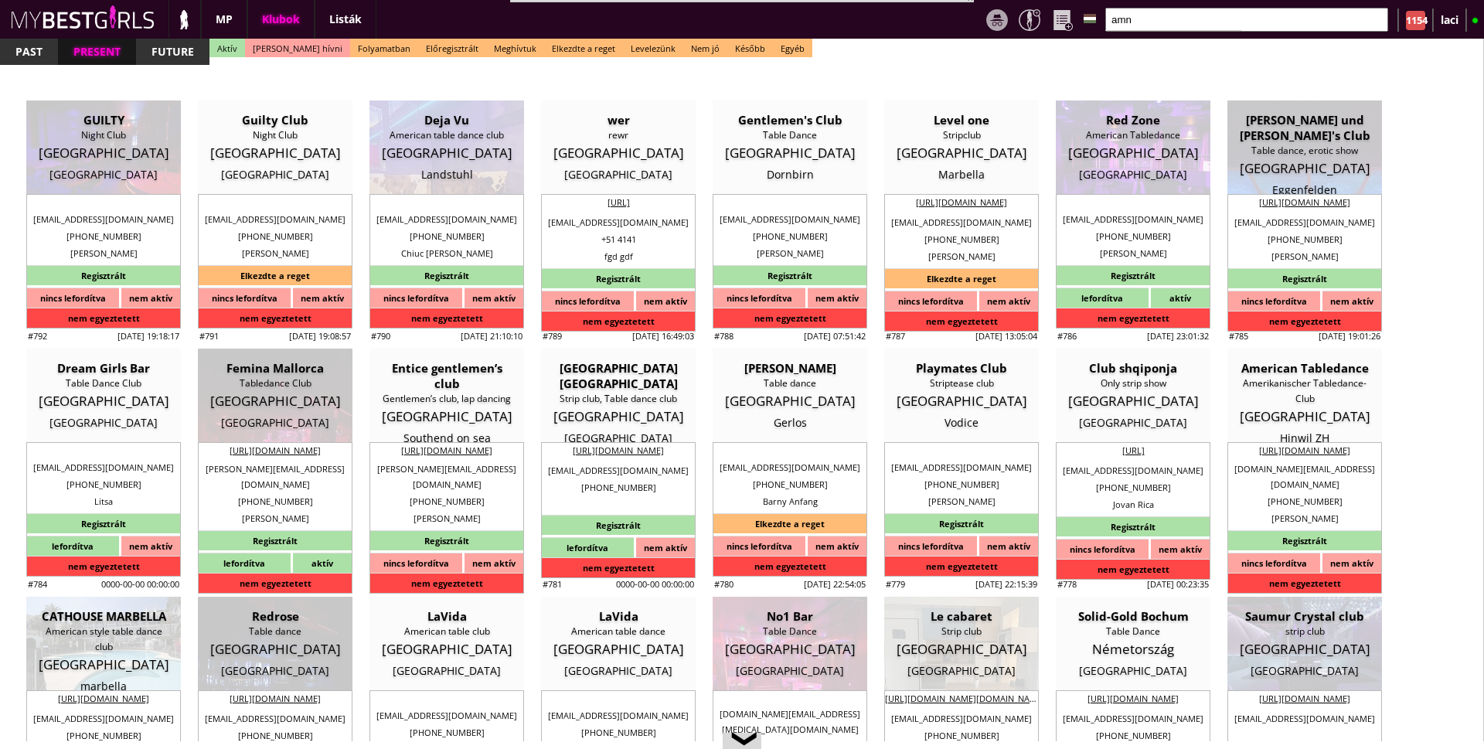
select select "0"
select select "weekly"
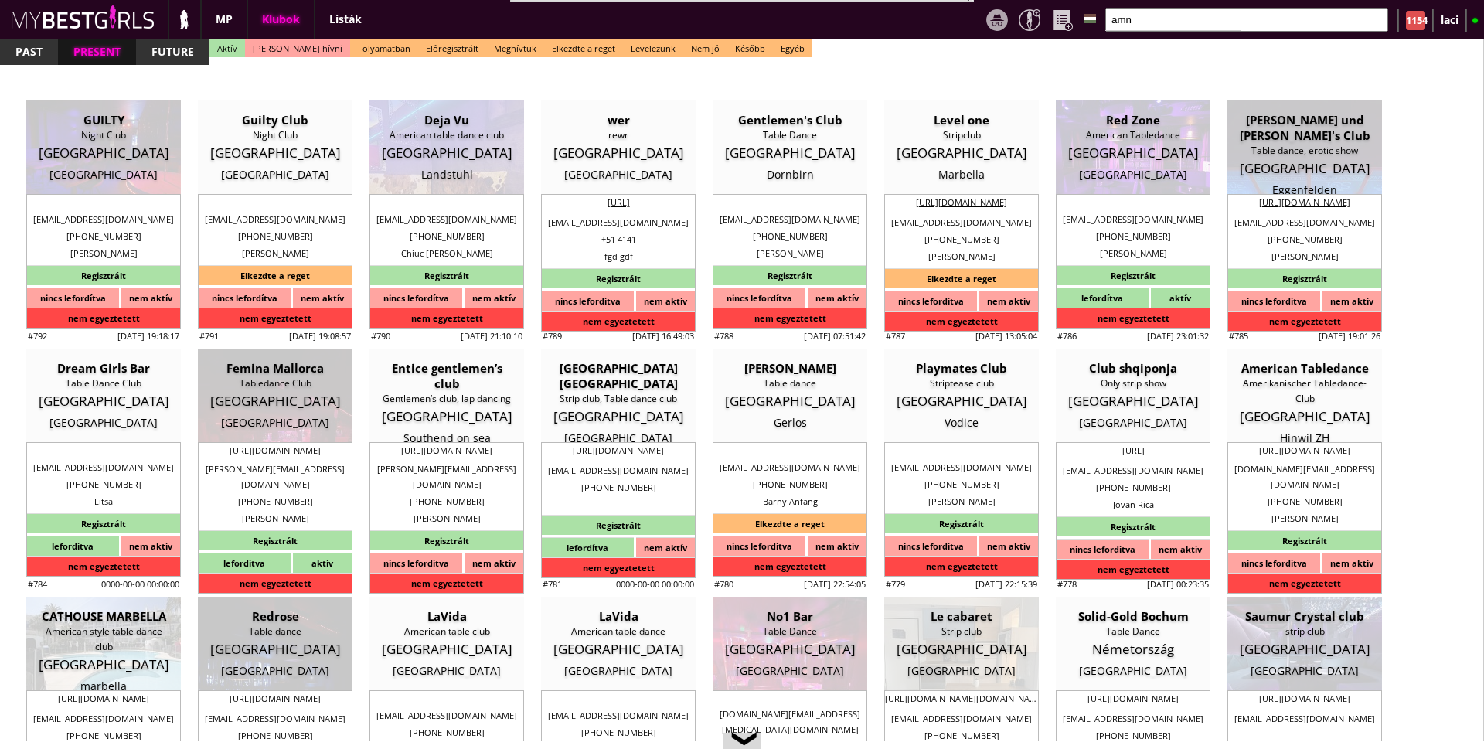
click at [179, 13] on img at bounding box center [184, 19] width 19 height 20
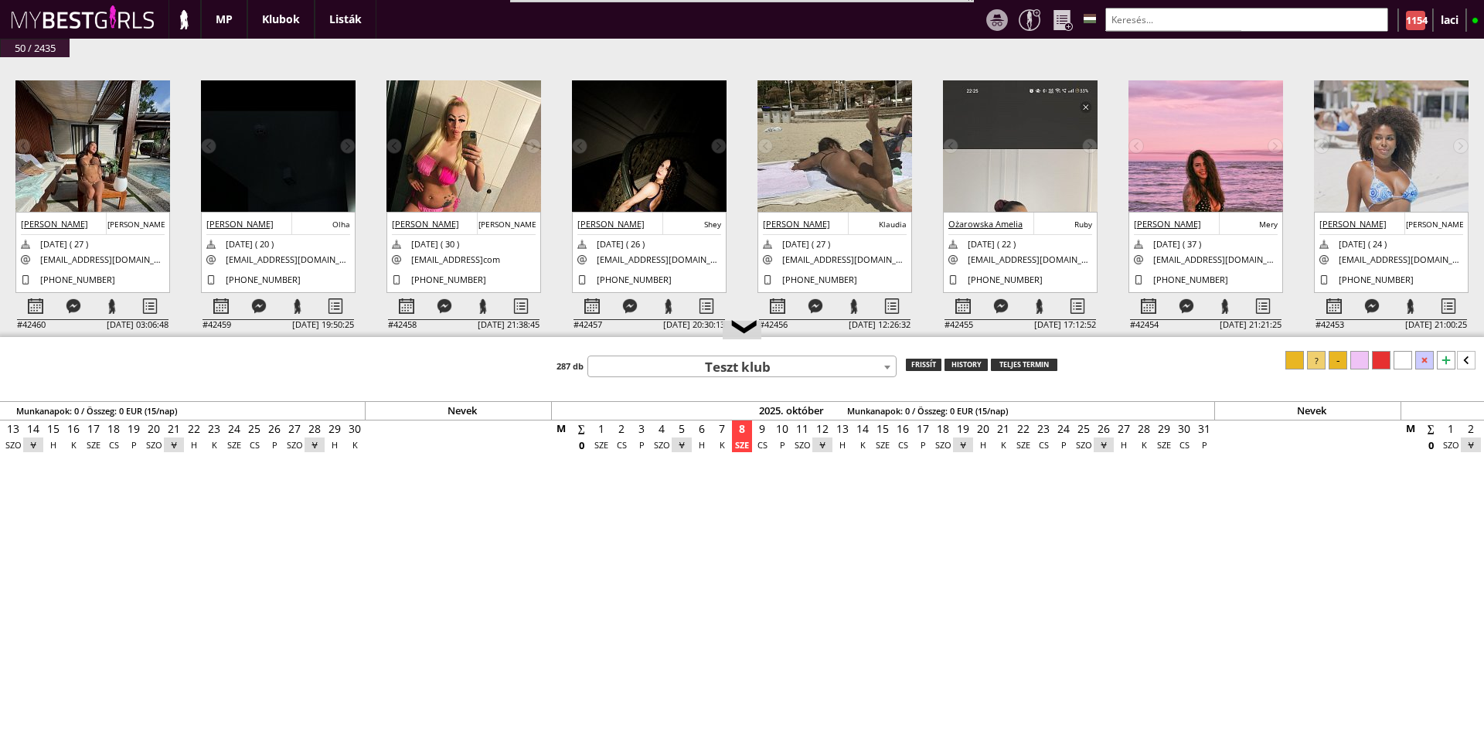
click at [1273, 19] on input "text" at bounding box center [1246, 20] width 283 height 24
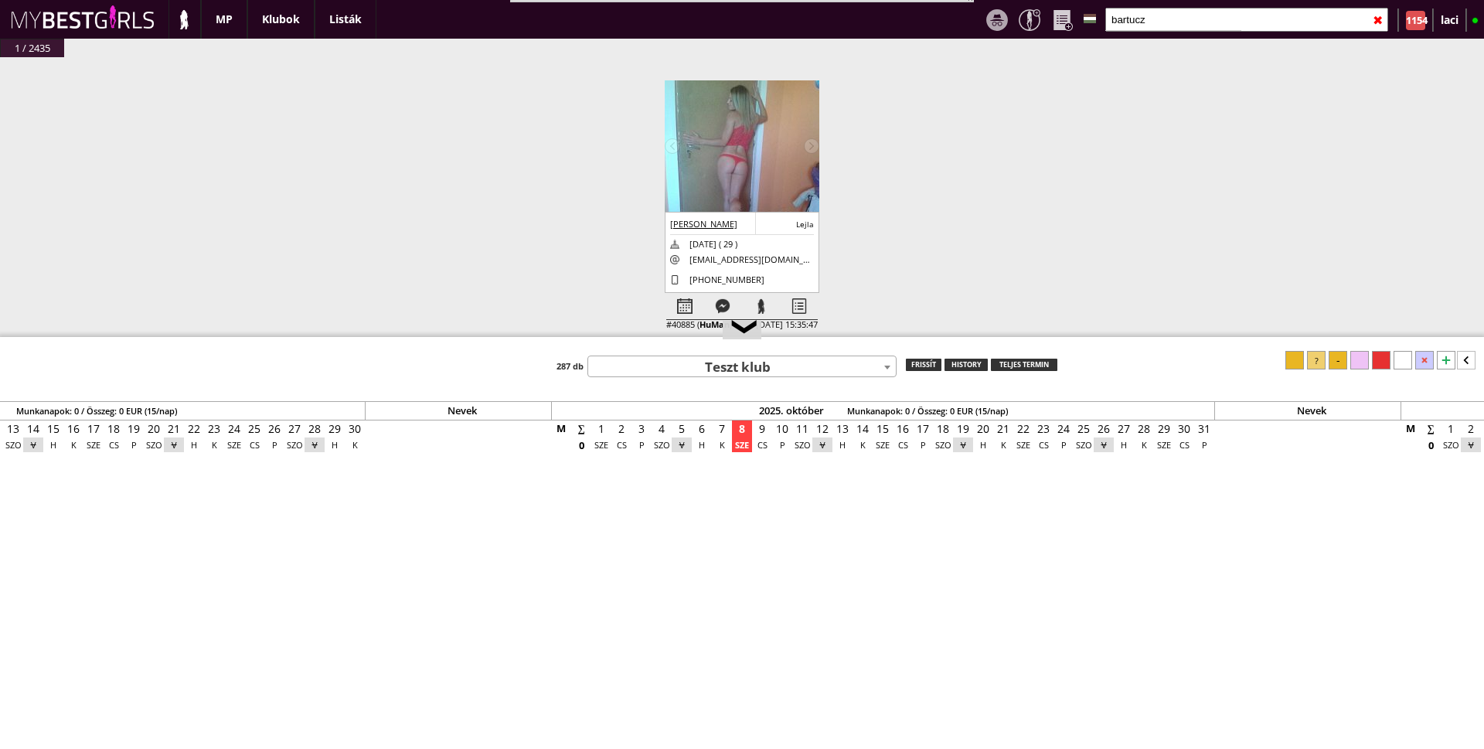
type input "bartucz"
click at [756, 131] on img at bounding box center [742, 183] width 155 height 206
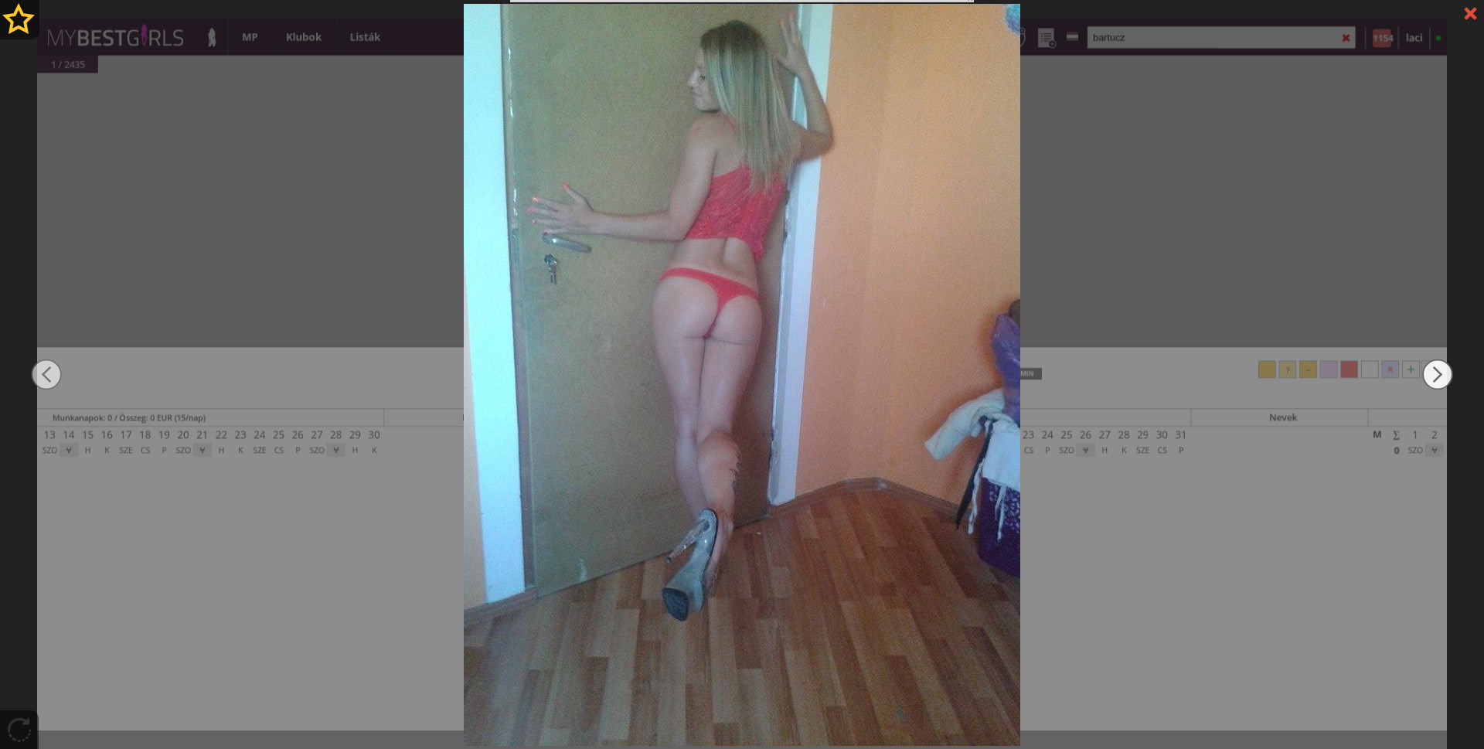
click at [1433, 365] on img at bounding box center [1437, 374] width 31 height 449
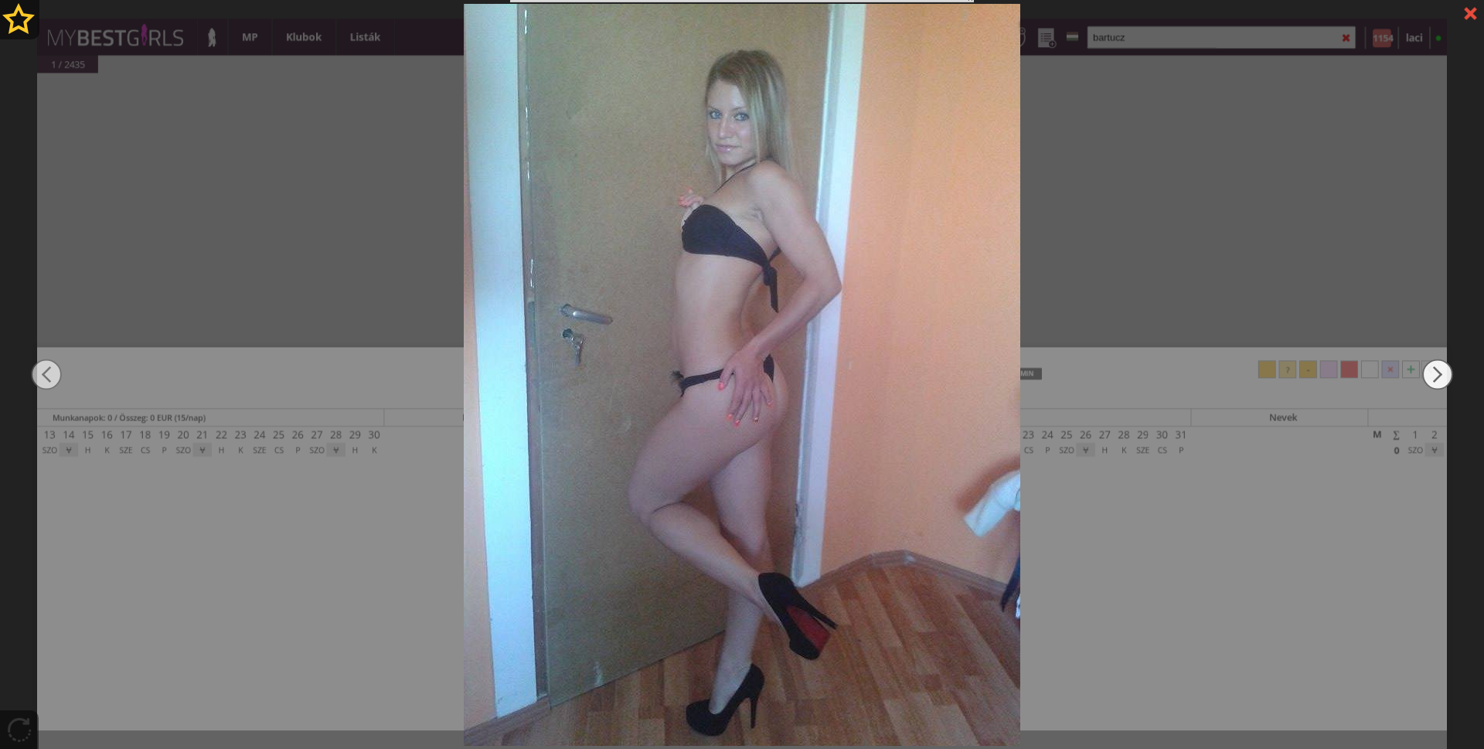
click at [1433, 365] on img at bounding box center [1437, 374] width 31 height 449
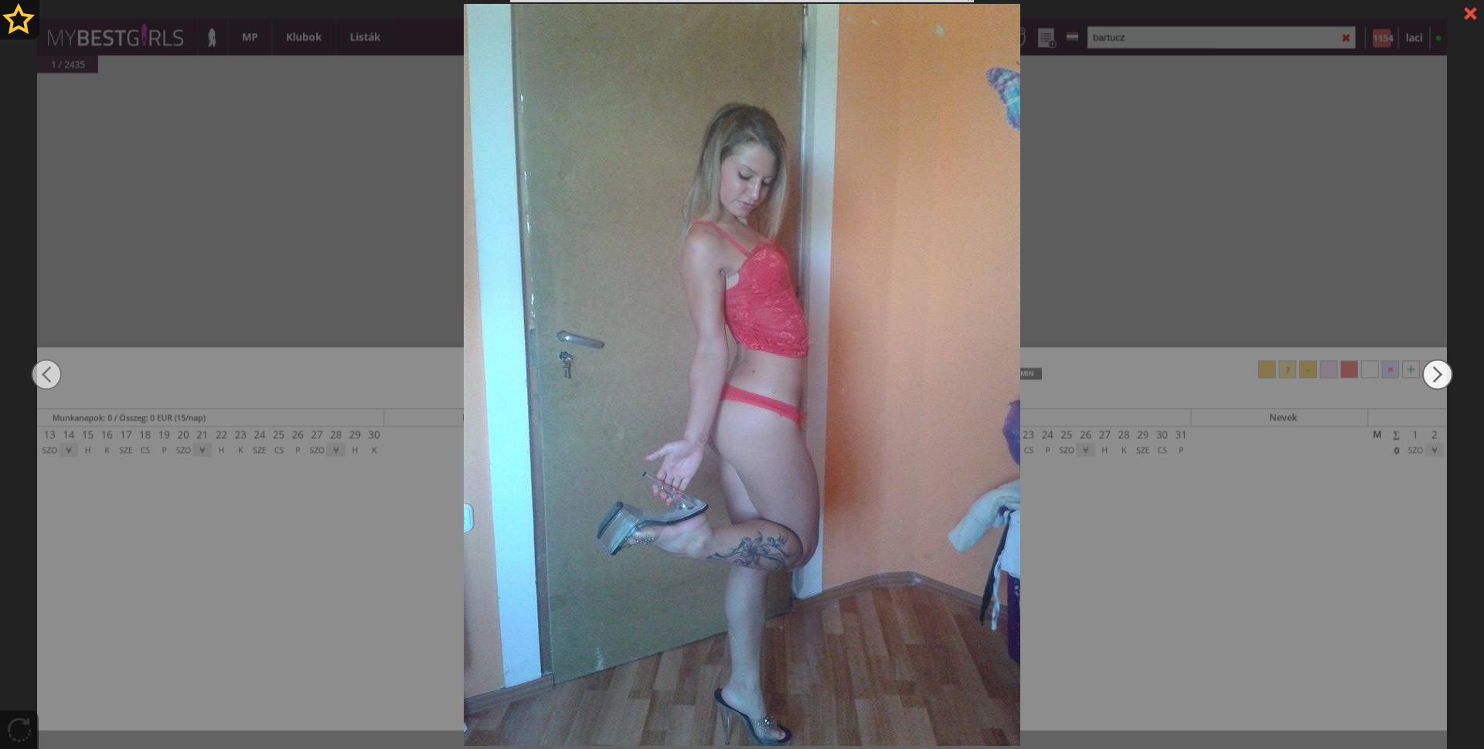
click at [1433, 365] on img at bounding box center [1437, 374] width 31 height 449
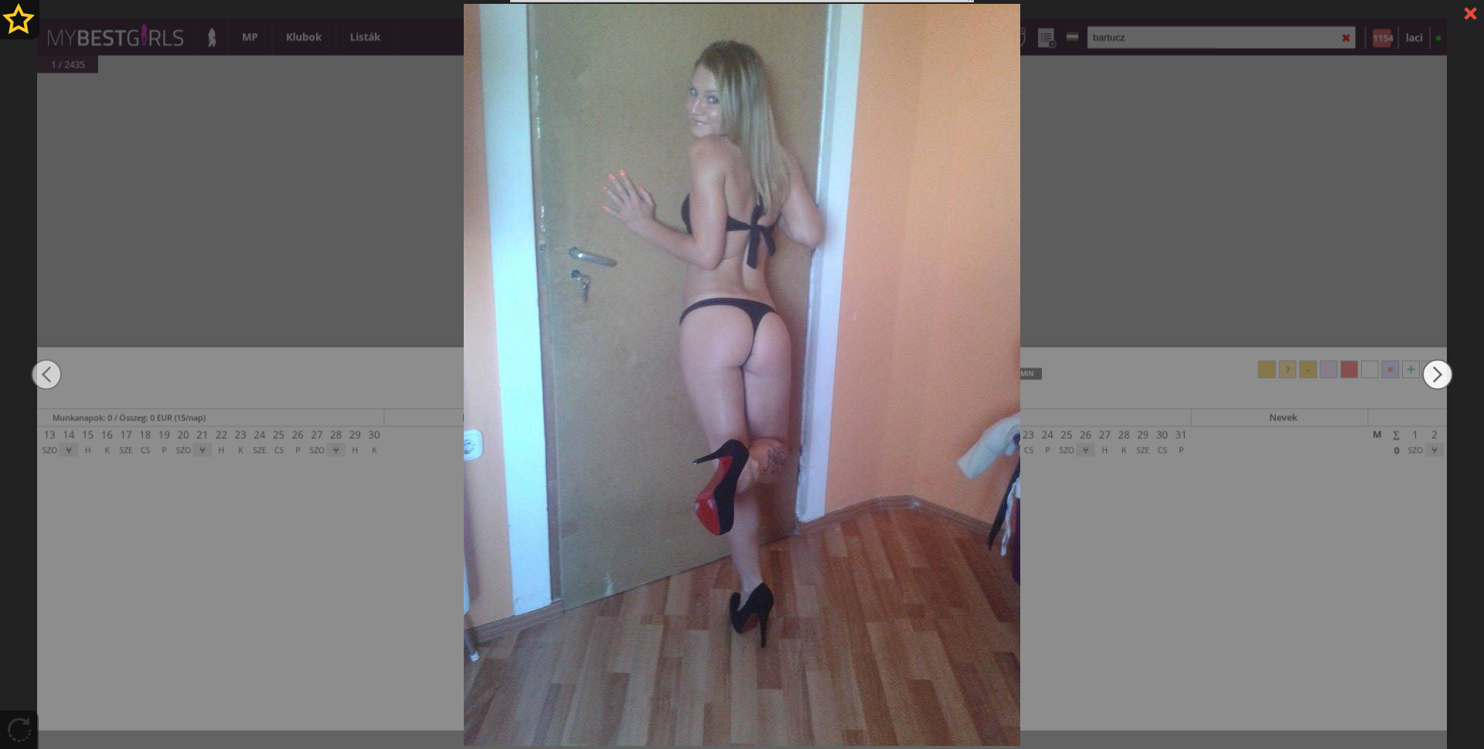
click at [1433, 365] on img at bounding box center [1437, 374] width 31 height 449
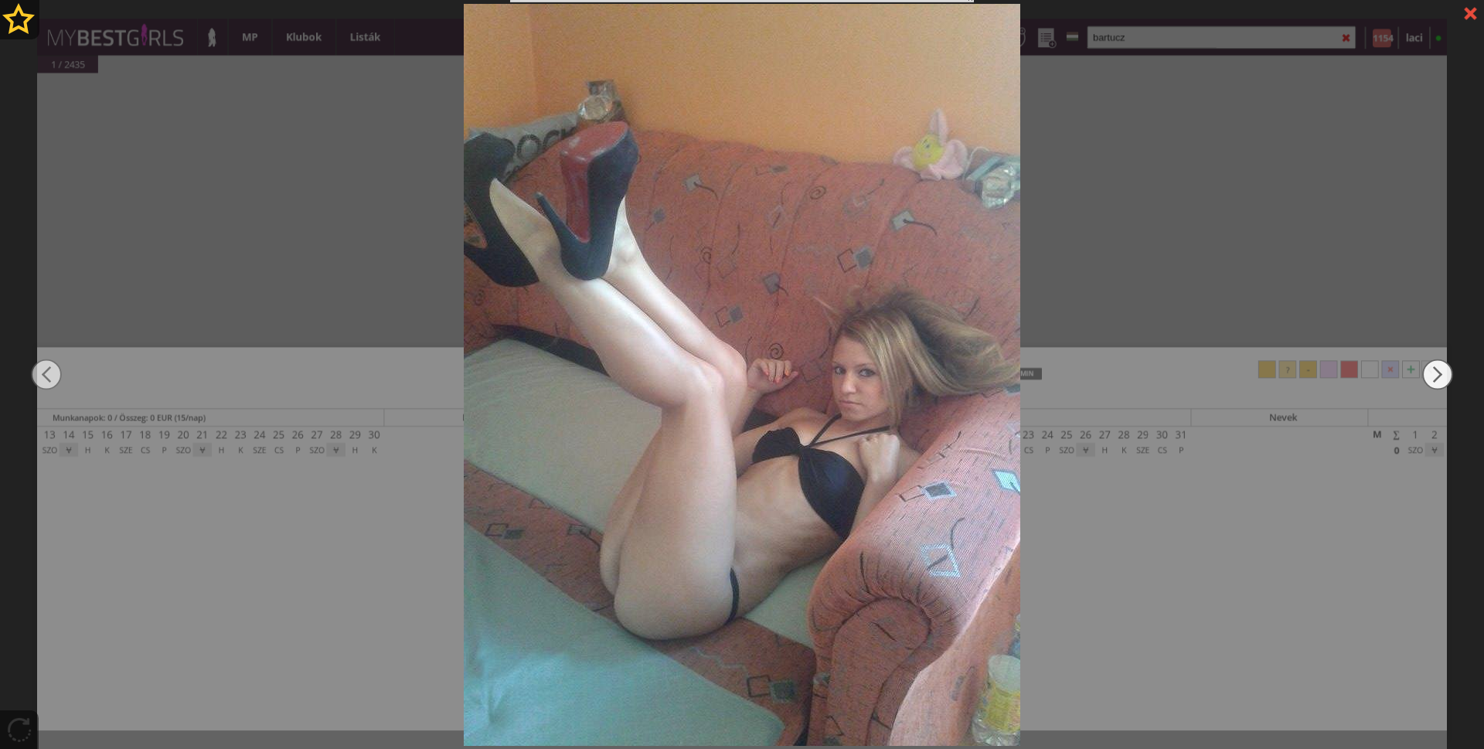
click at [1433, 365] on img at bounding box center [1437, 374] width 31 height 449
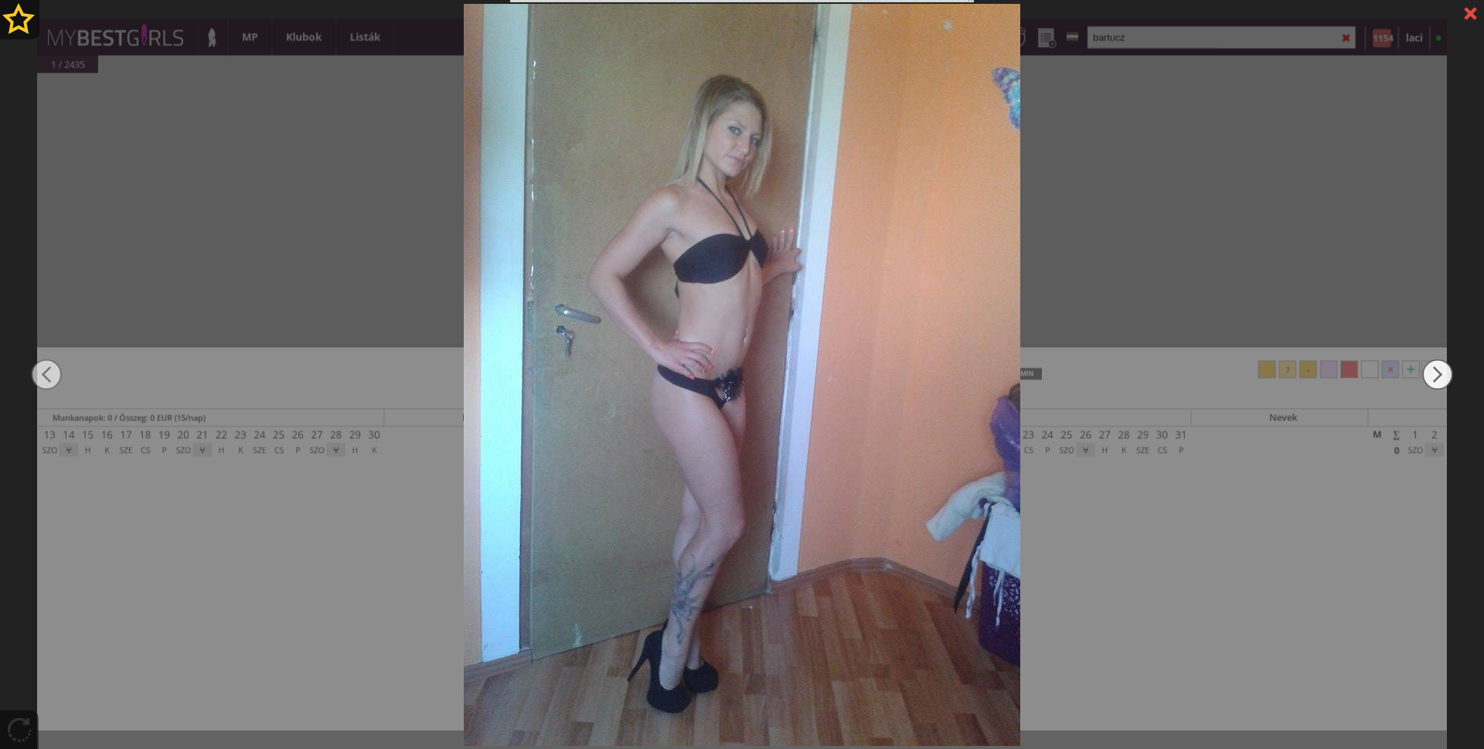
click at [1433, 365] on img at bounding box center [1437, 374] width 31 height 449
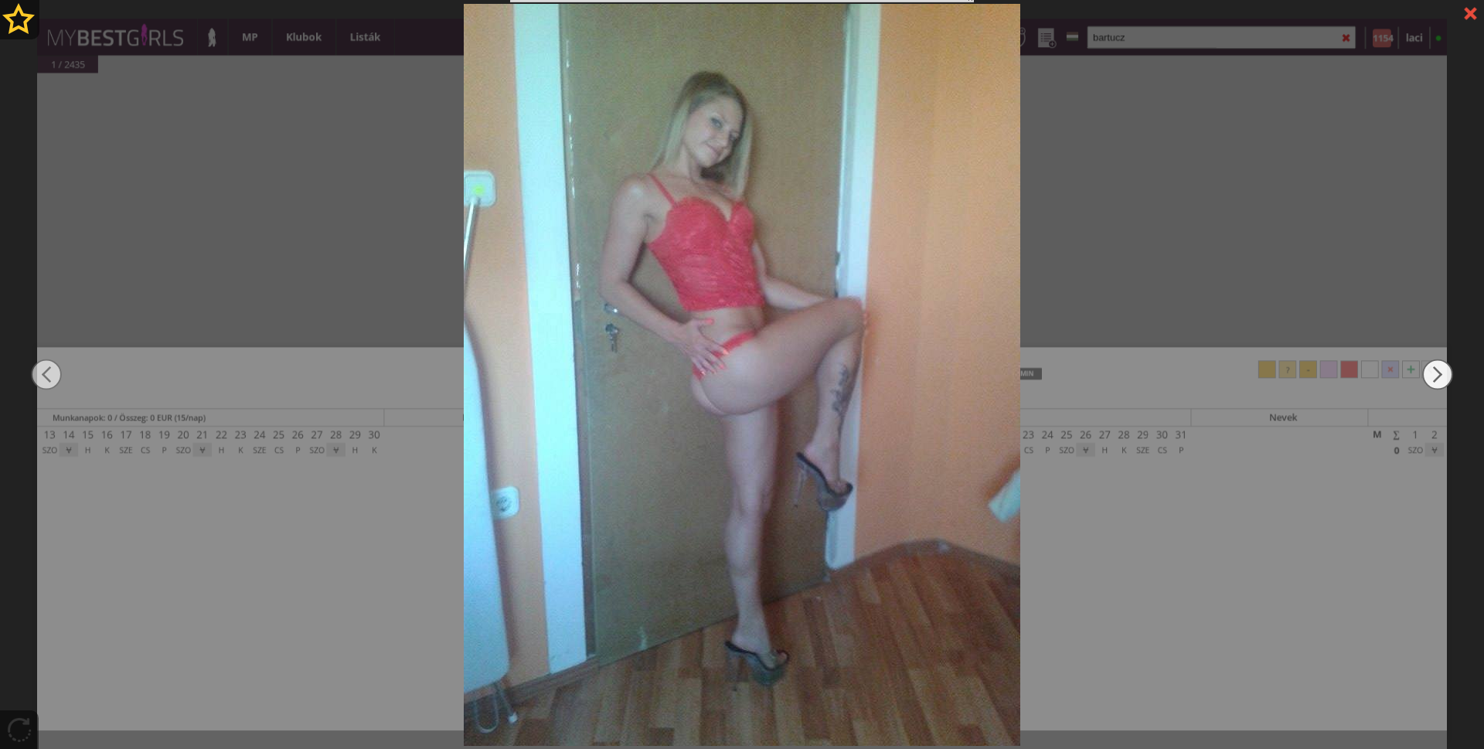
click at [1433, 365] on img at bounding box center [1437, 374] width 31 height 449
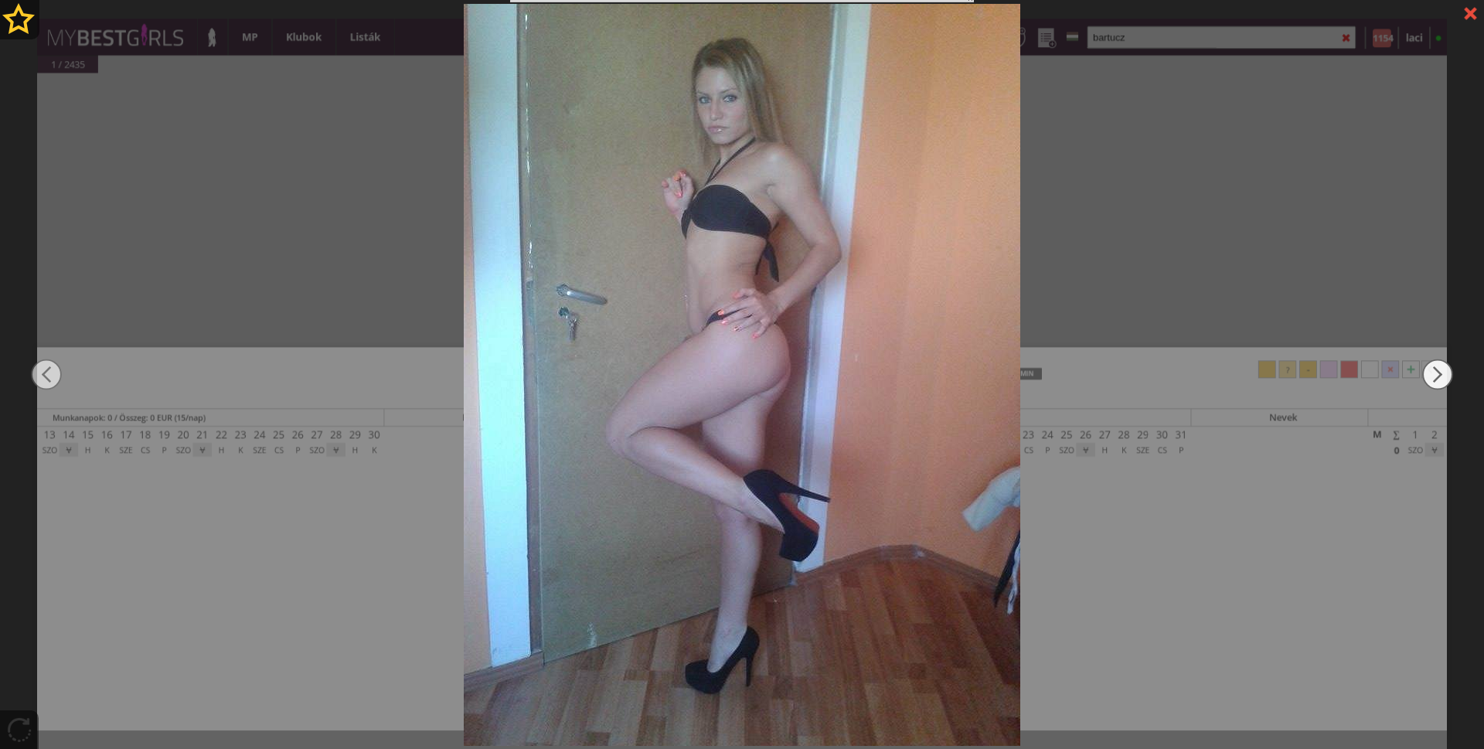
click at [1433, 365] on img at bounding box center [1437, 374] width 31 height 449
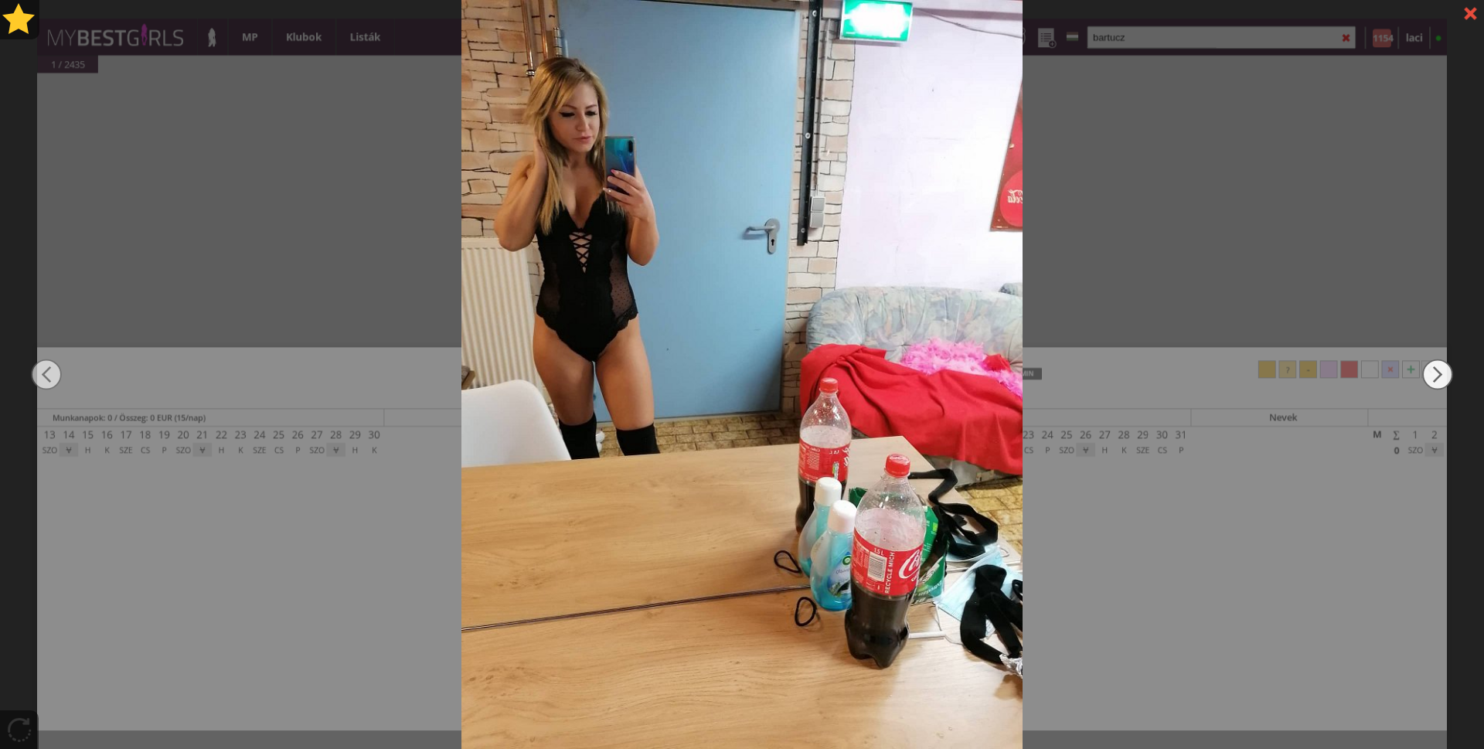
click at [1433, 365] on img at bounding box center [1437, 374] width 31 height 449
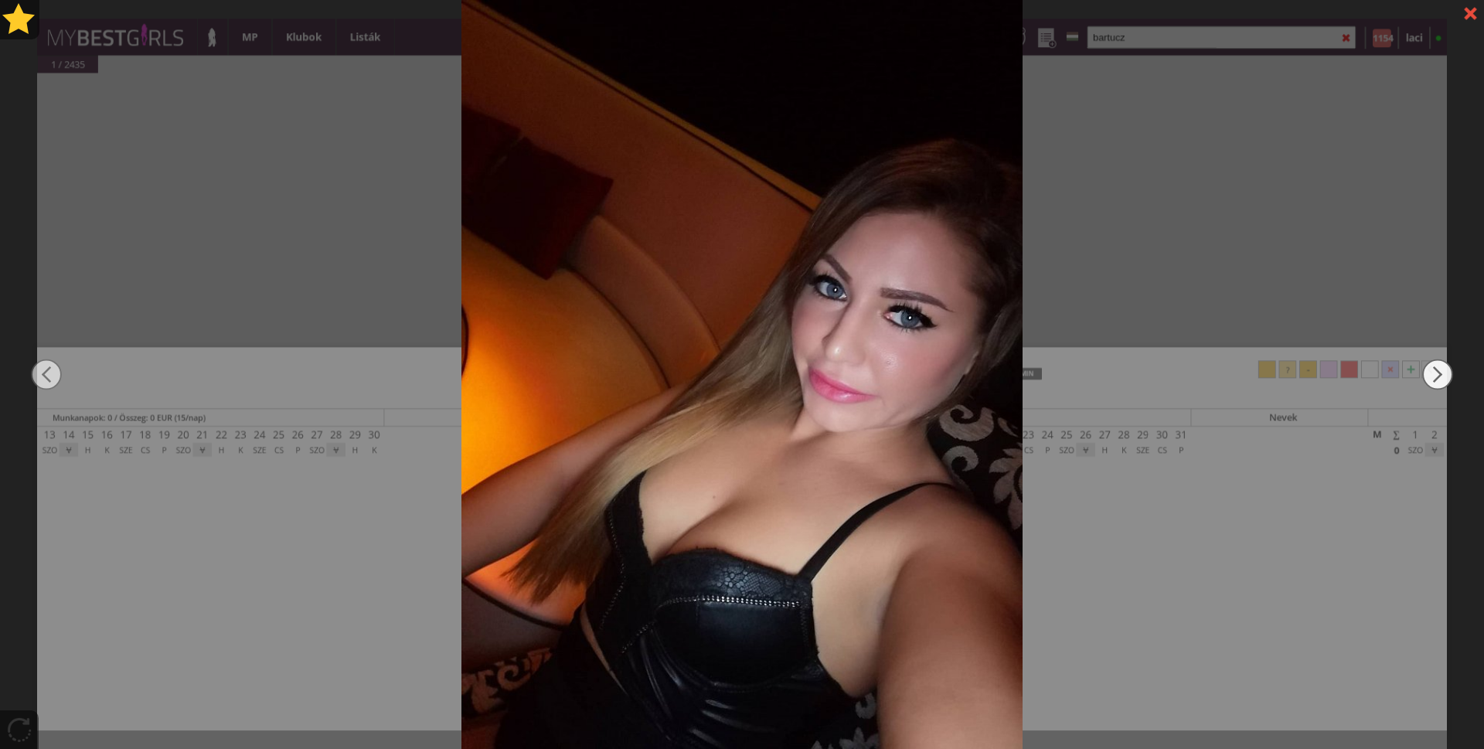
click at [1433, 365] on img at bounding box center [1437, 374] width 31 height 449
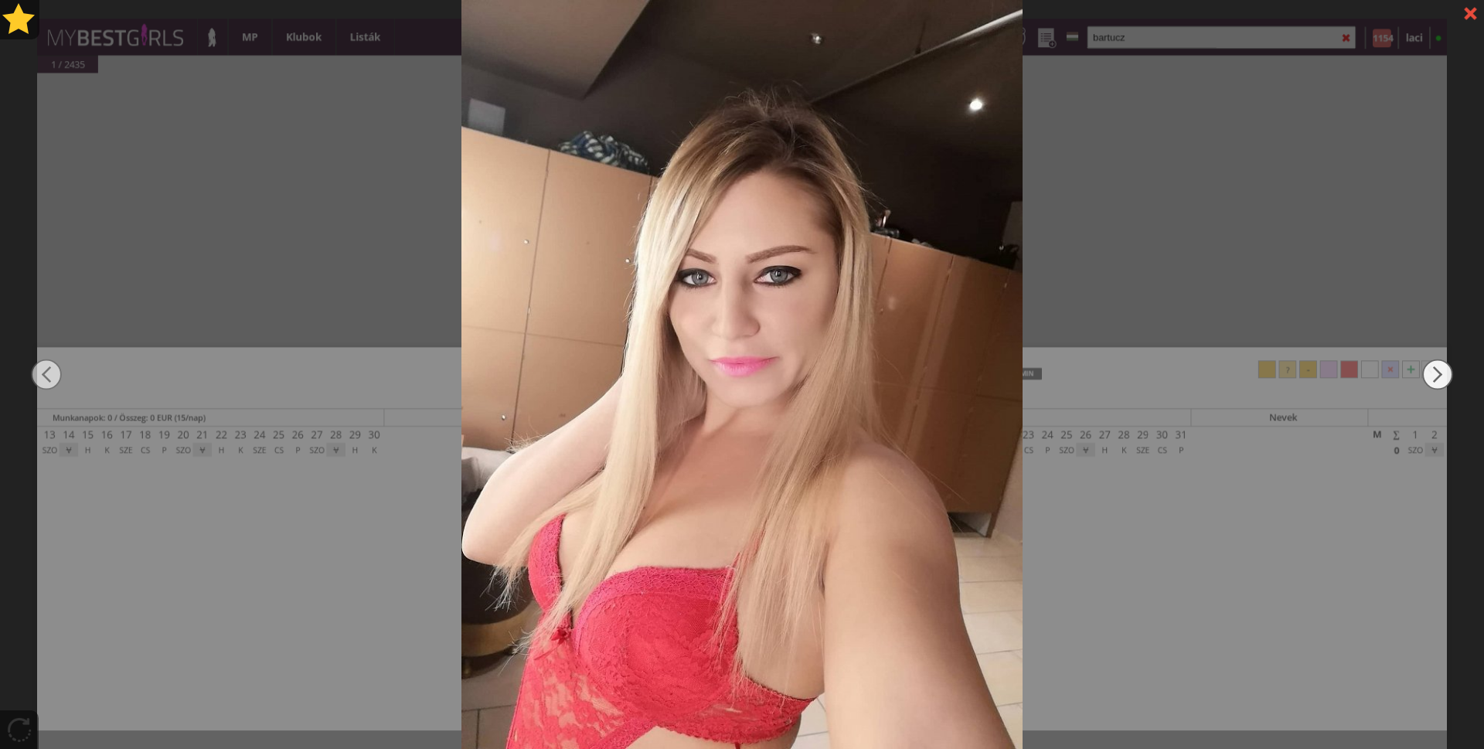
click at [1433, 365] on img at bounding box center [1437, 374] width 31 height 449
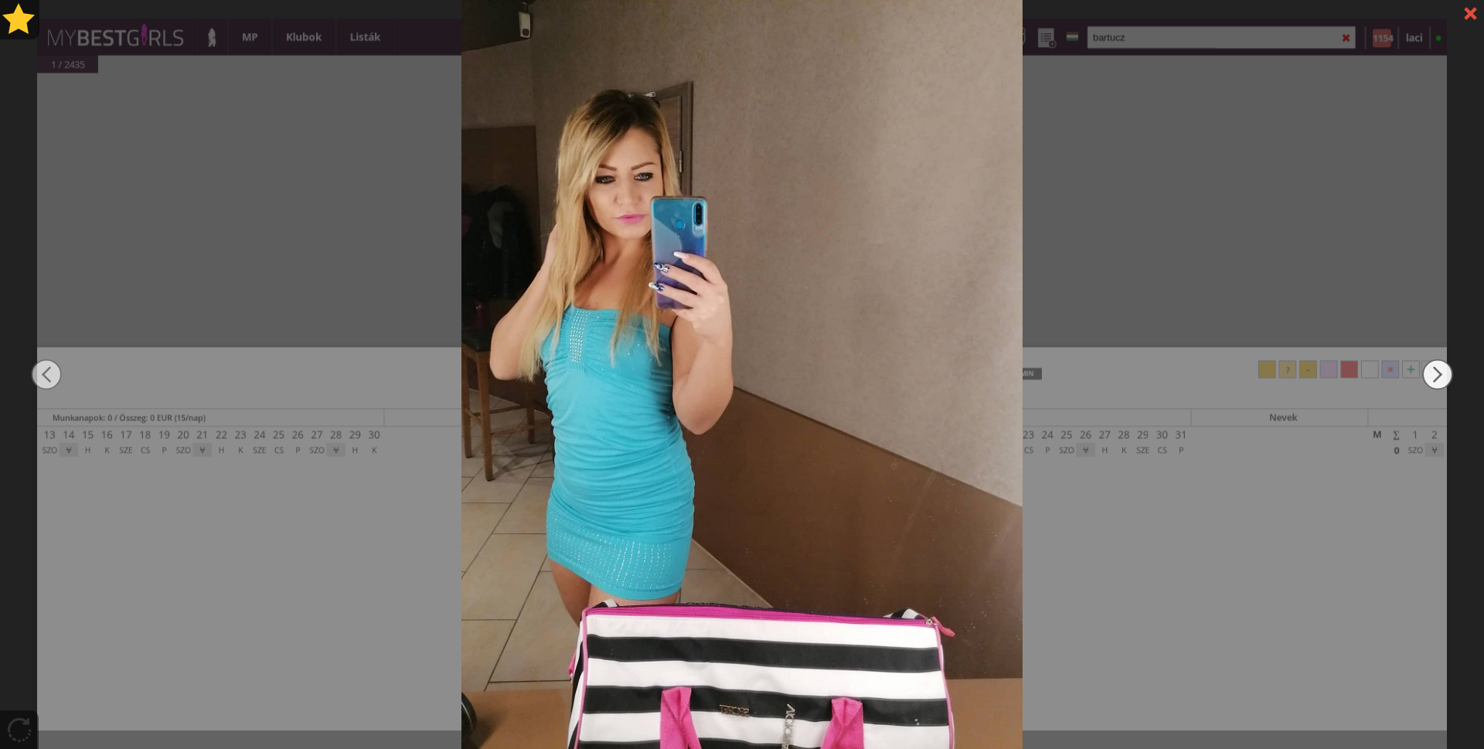
click at [1433, 365] on img at bounding box center [1437, 374] width 31 height 449
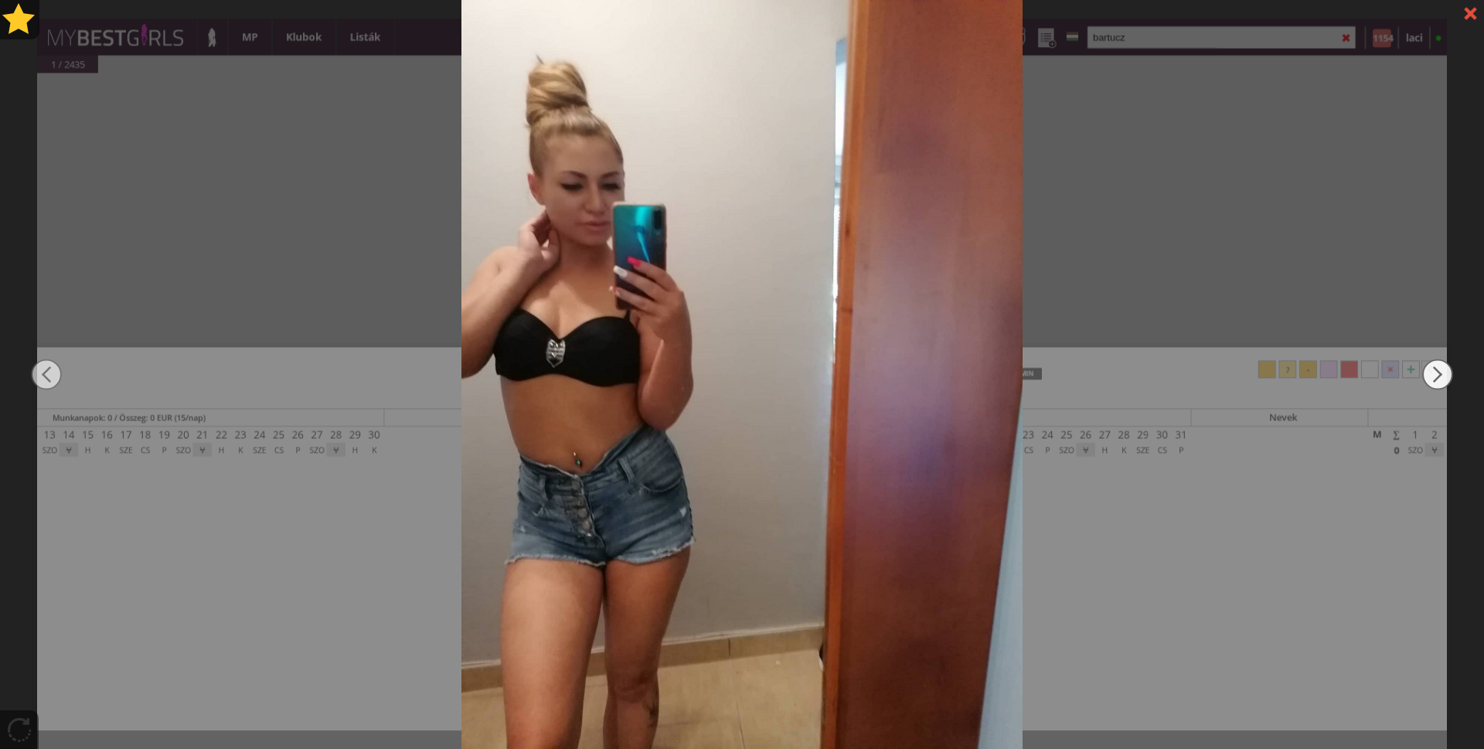
click at [1433, 365] on img at bounding box center [1437, 374] width 31 height 449
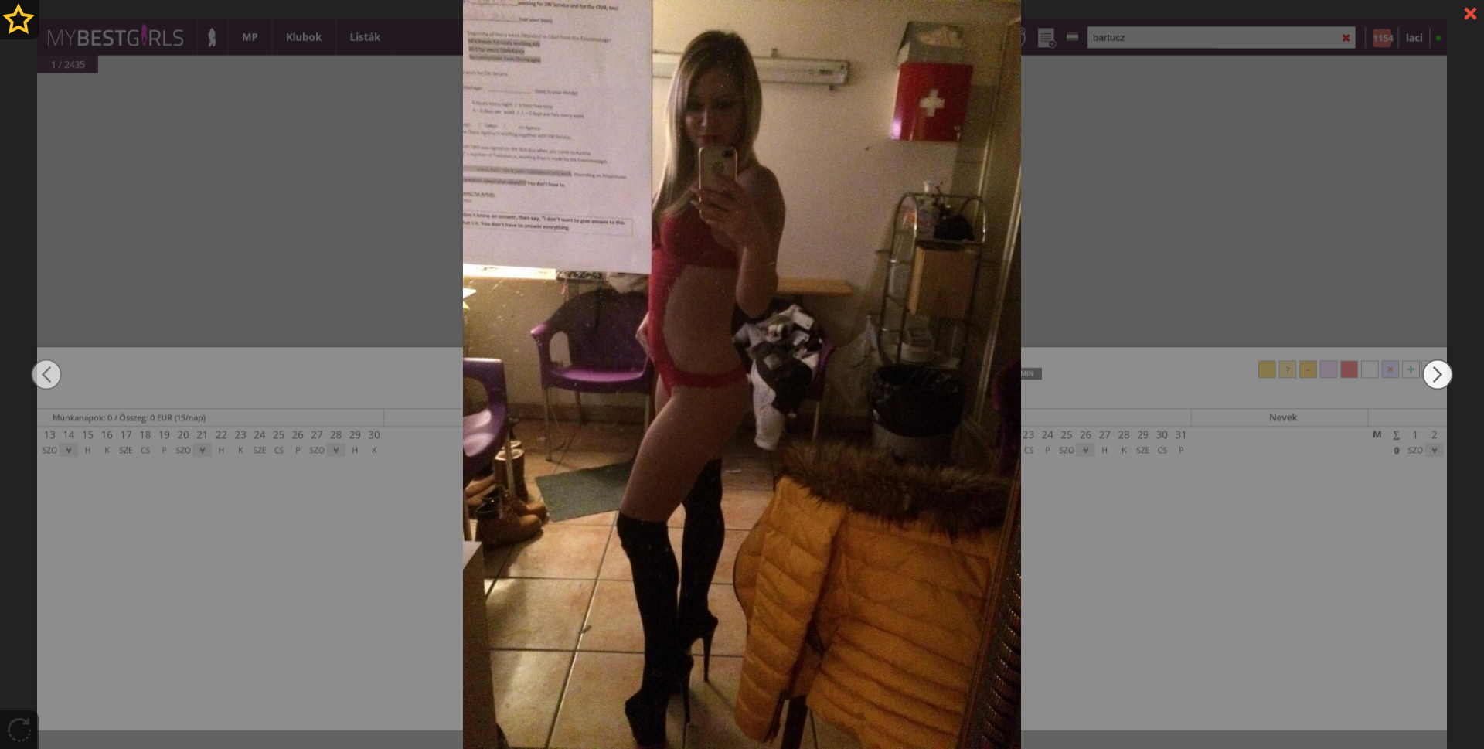
click at [1433, 365] on img at bounding box center [1437, 374] width 31 height 449
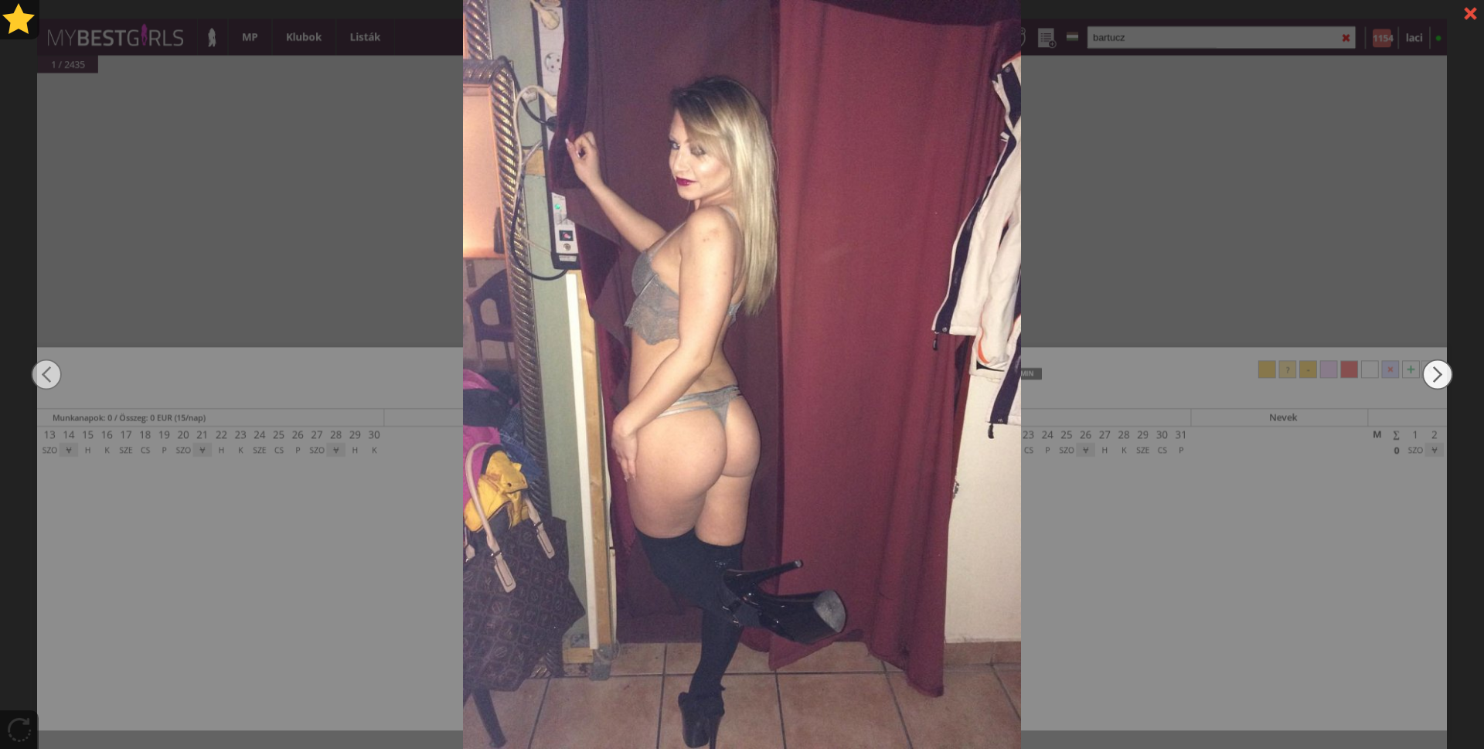
click at [1433, 365] on img at bounding box center [1437, 374] width 31 height 449
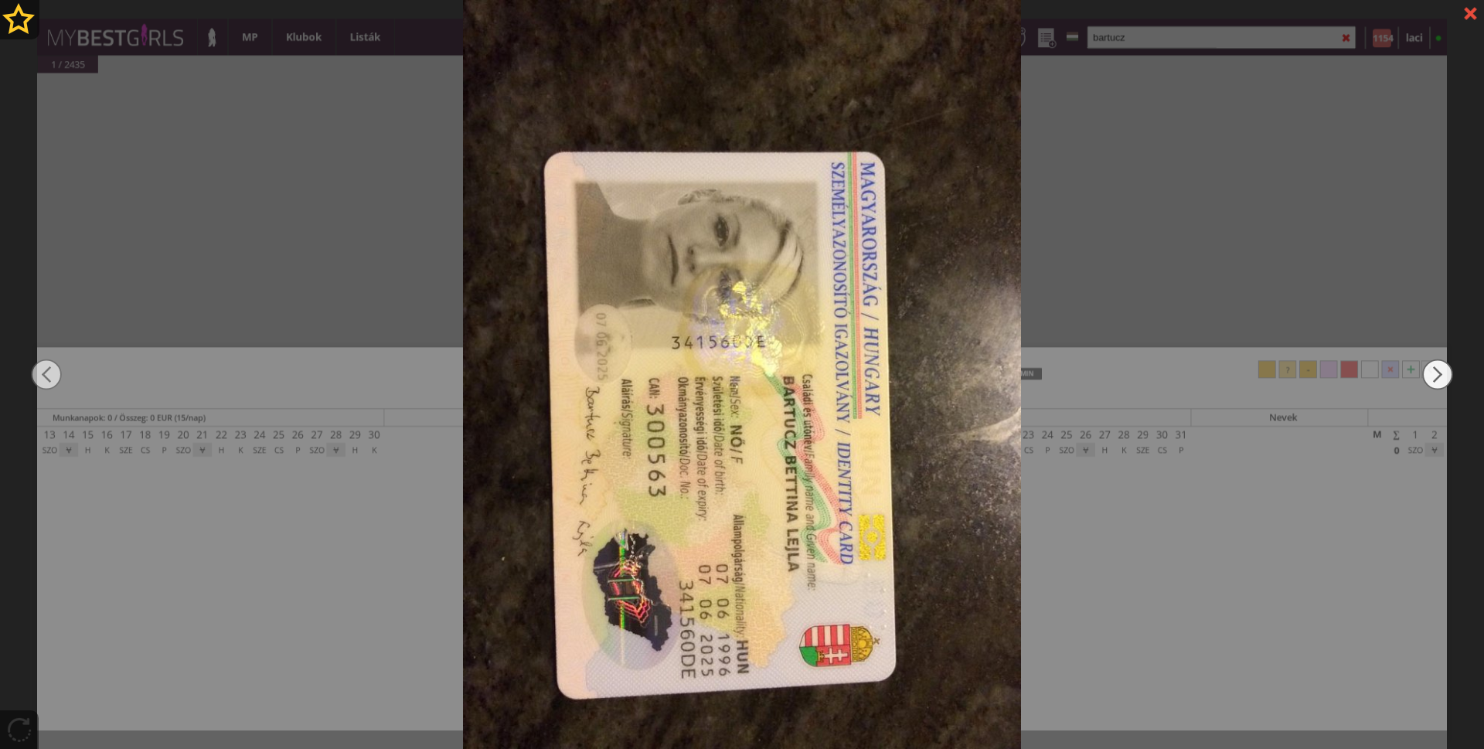
click at [1433, 365] on img at bounding box center [1437, 374] width 31 height 449
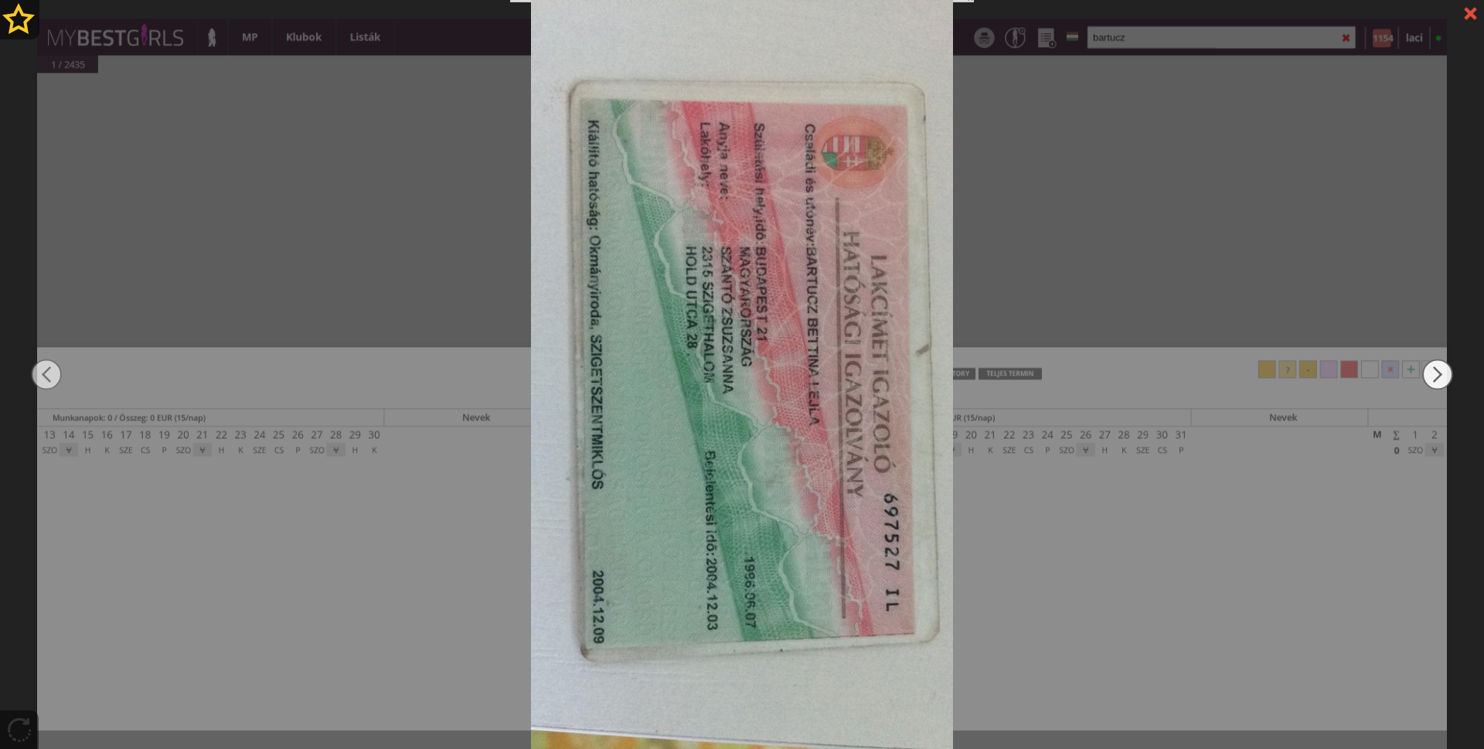
click at [1433, 365] on img at bounding box center [1437, 374] width 31 height 449
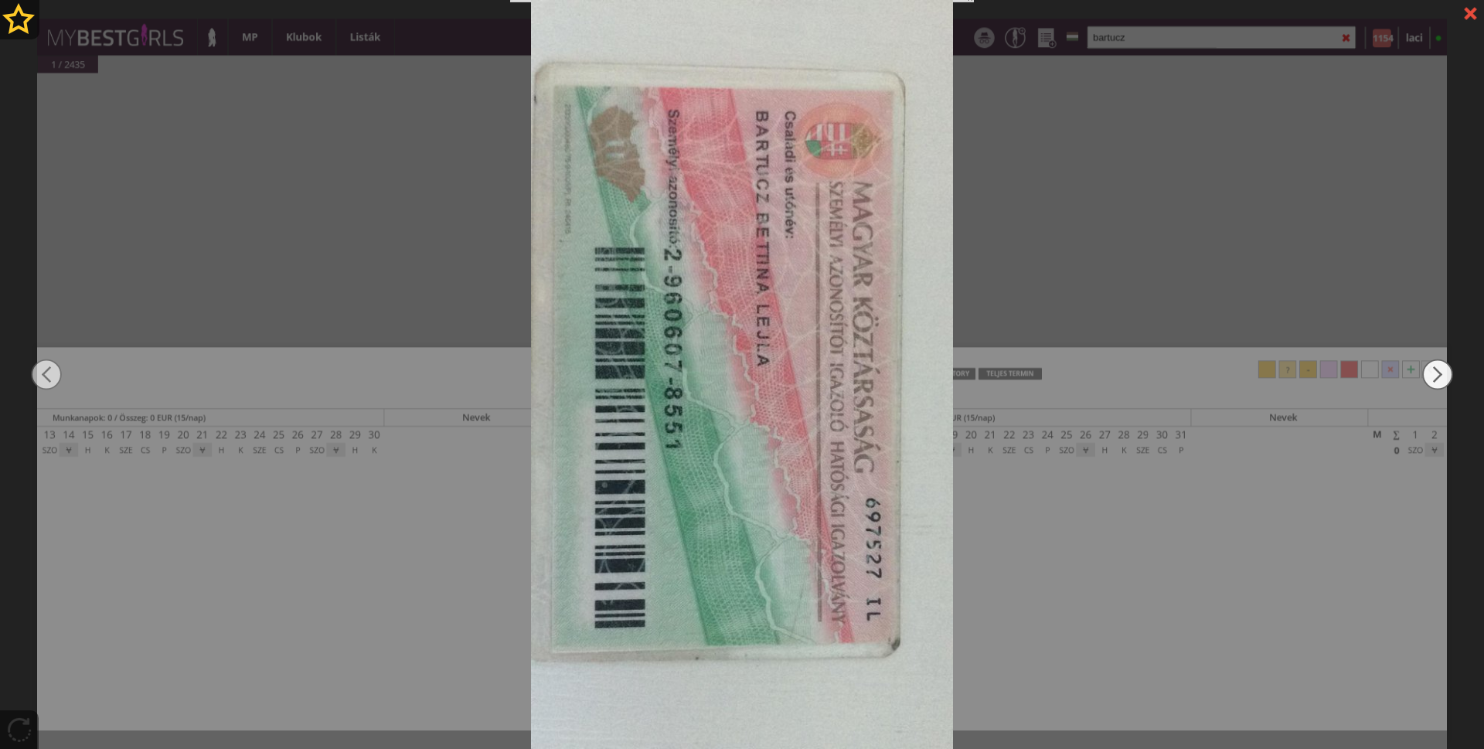
click at [1433, 365] on img at bounding box center [1437, 374] width 31 height 449
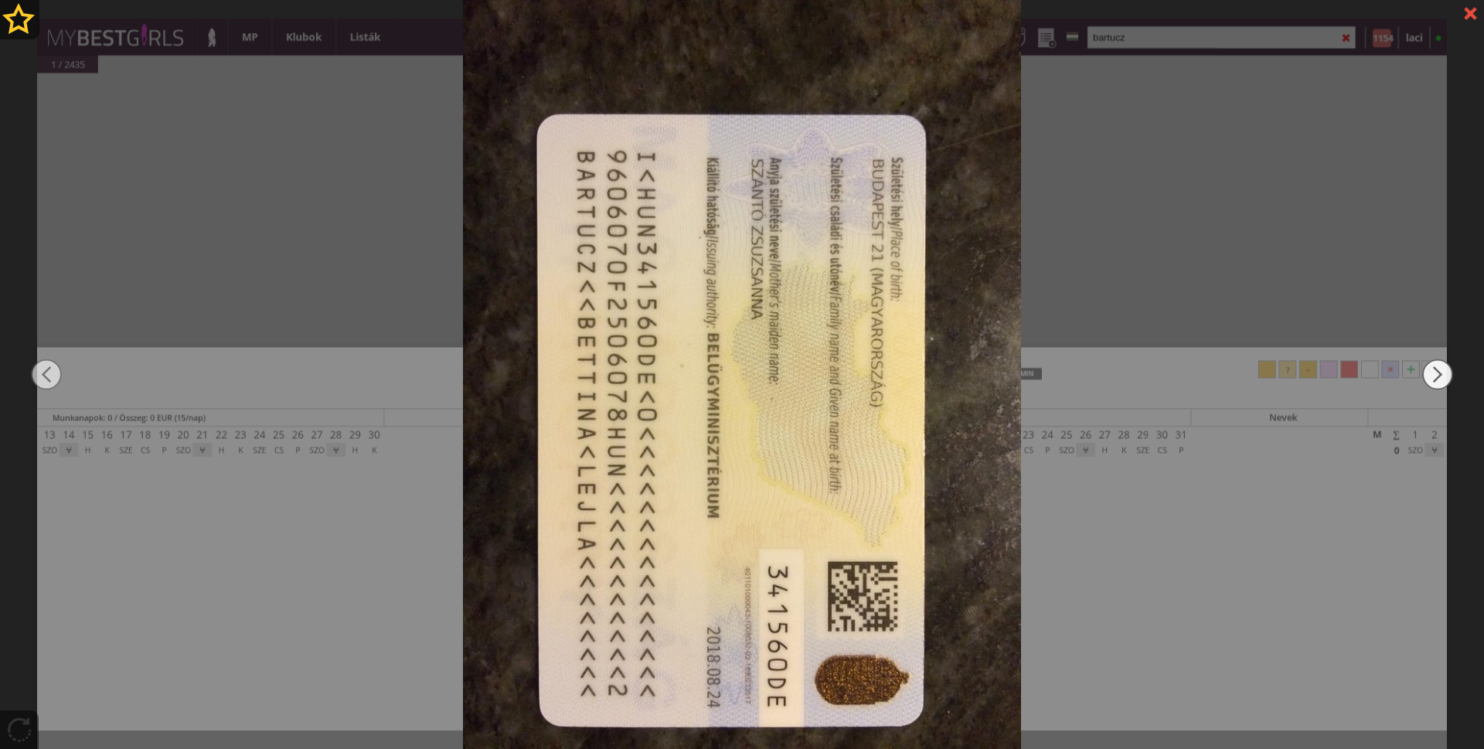
click at [1433, 365] on img at bounding box center [1437, 374] width 31 height 449
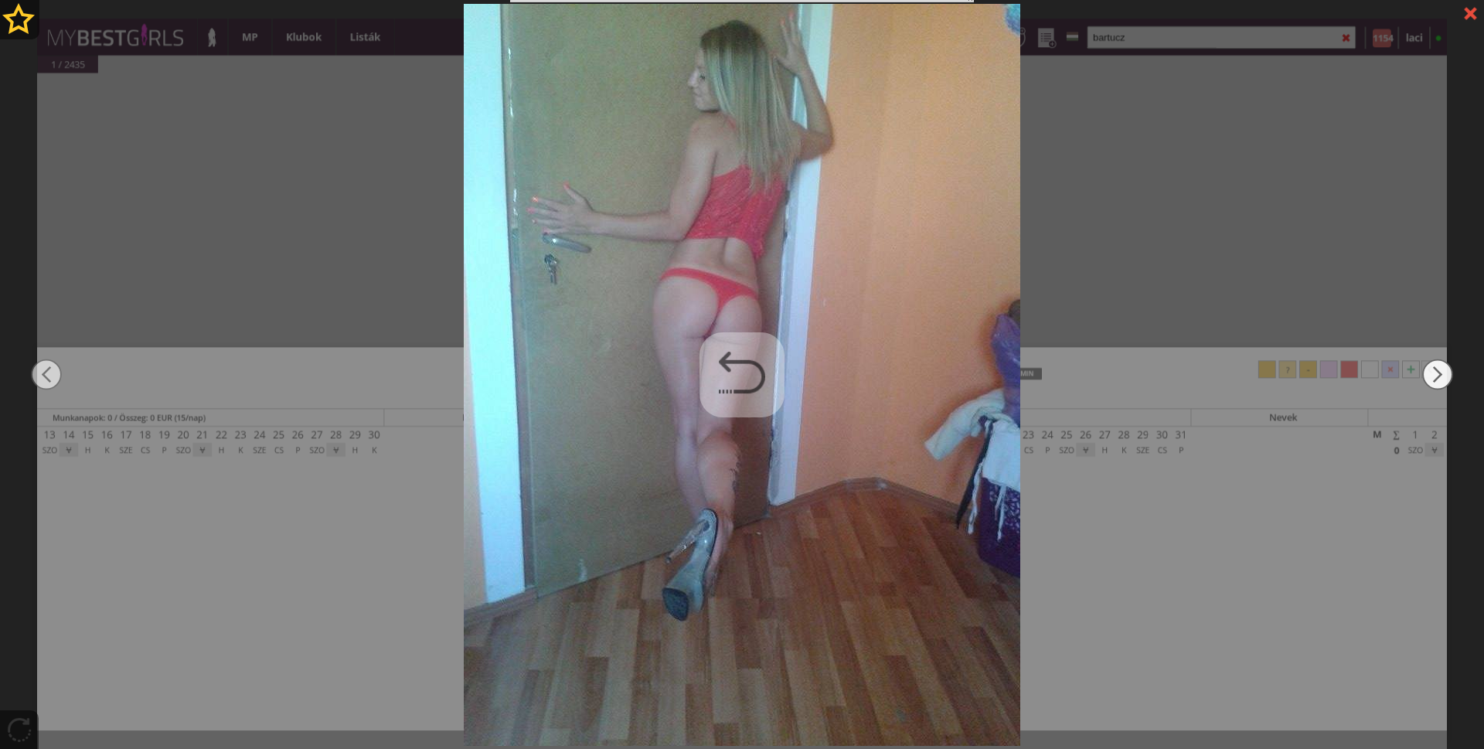
click at [1433, 365] on img at bounding box center [1437, 374] width 31 height 449
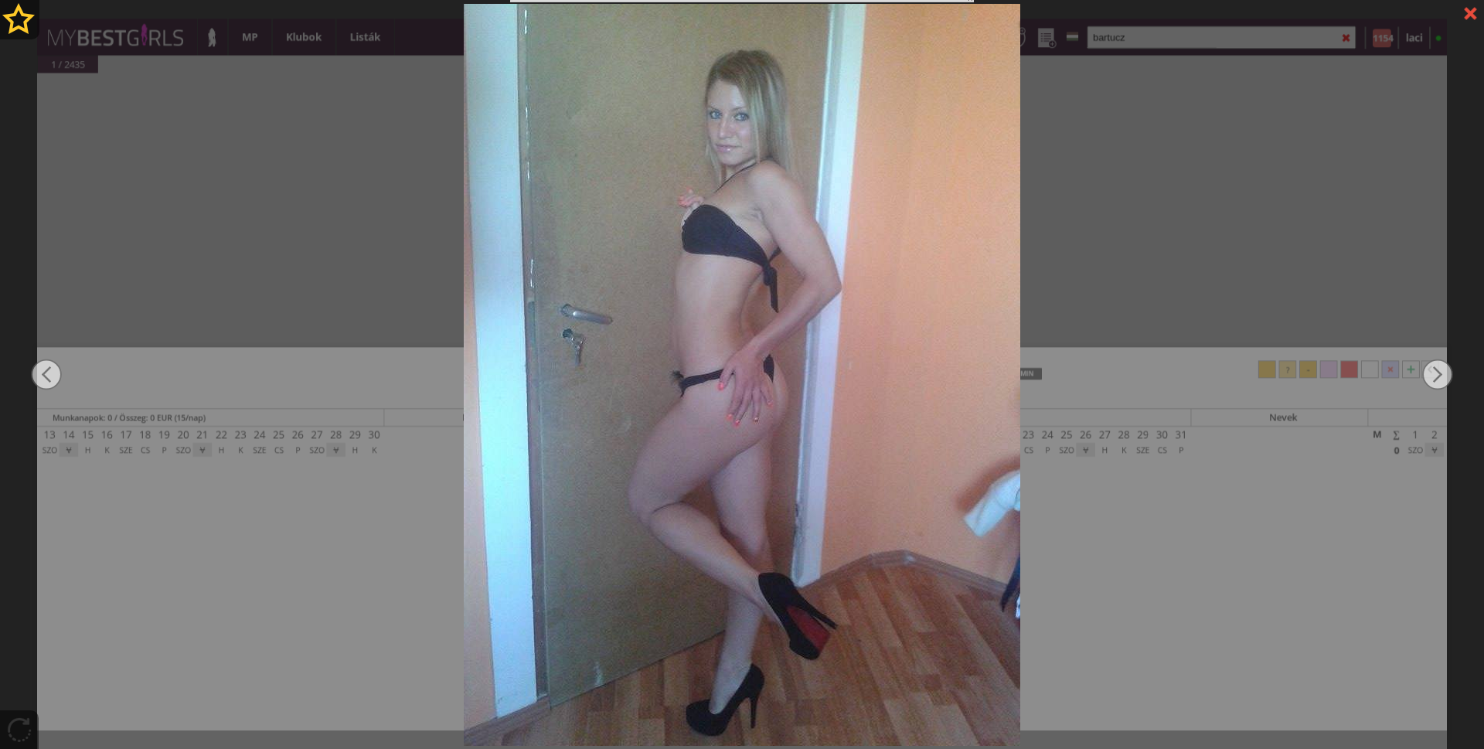
click at [1470, 17] on div at bounding box center [1469, 13] width 27 height 27
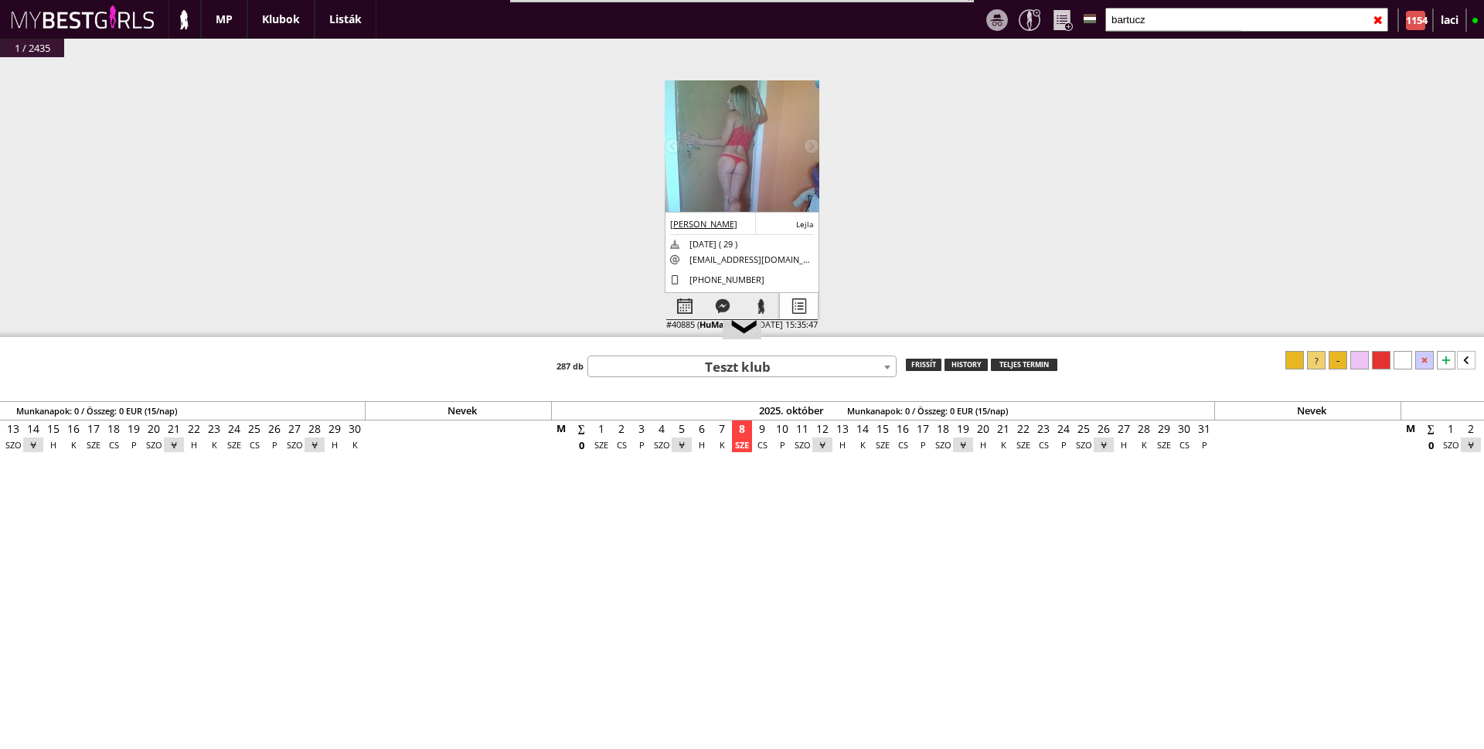
click at [797, 304] on div at bounding box center [799, 306] width 38 height 27
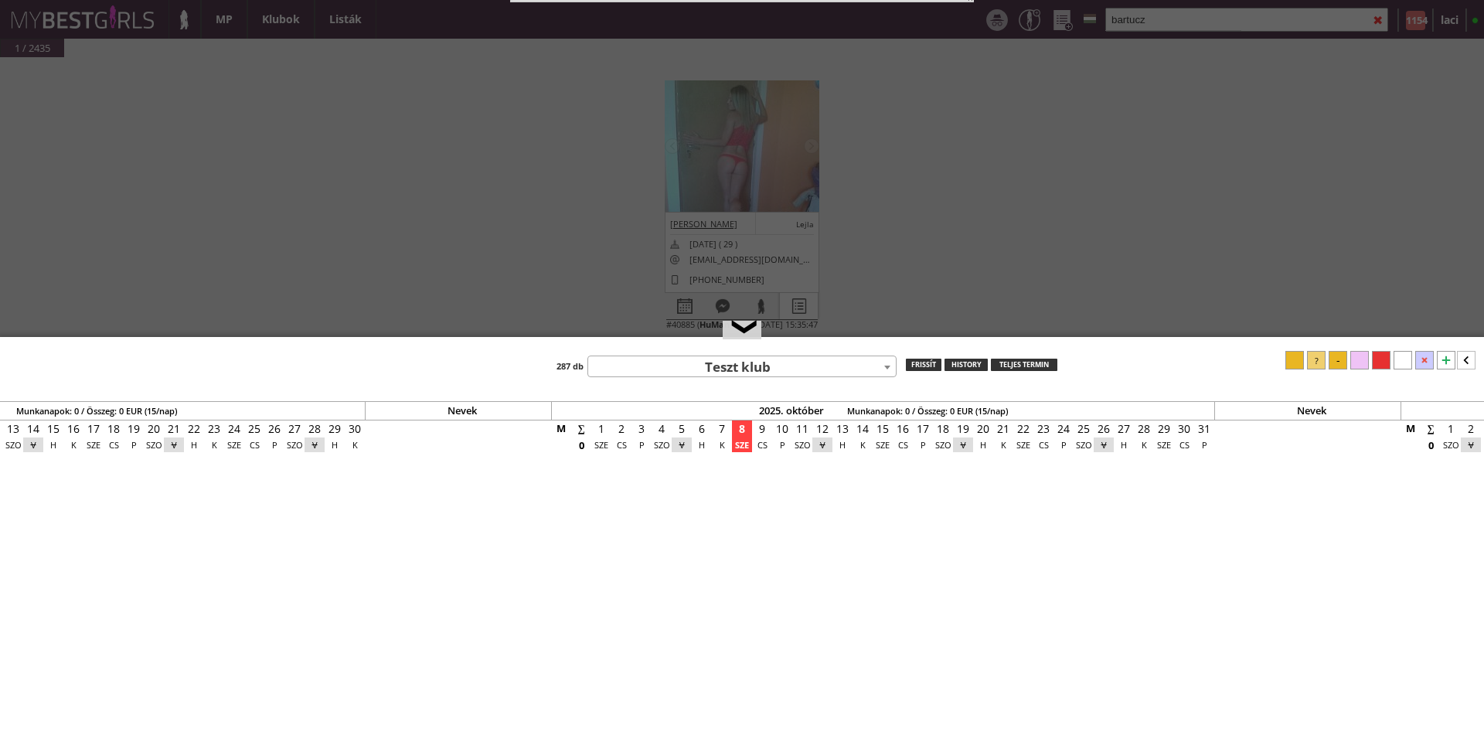
select select "profi"
select select "aktív"
select select "piros"
select select "2"
select select "1"
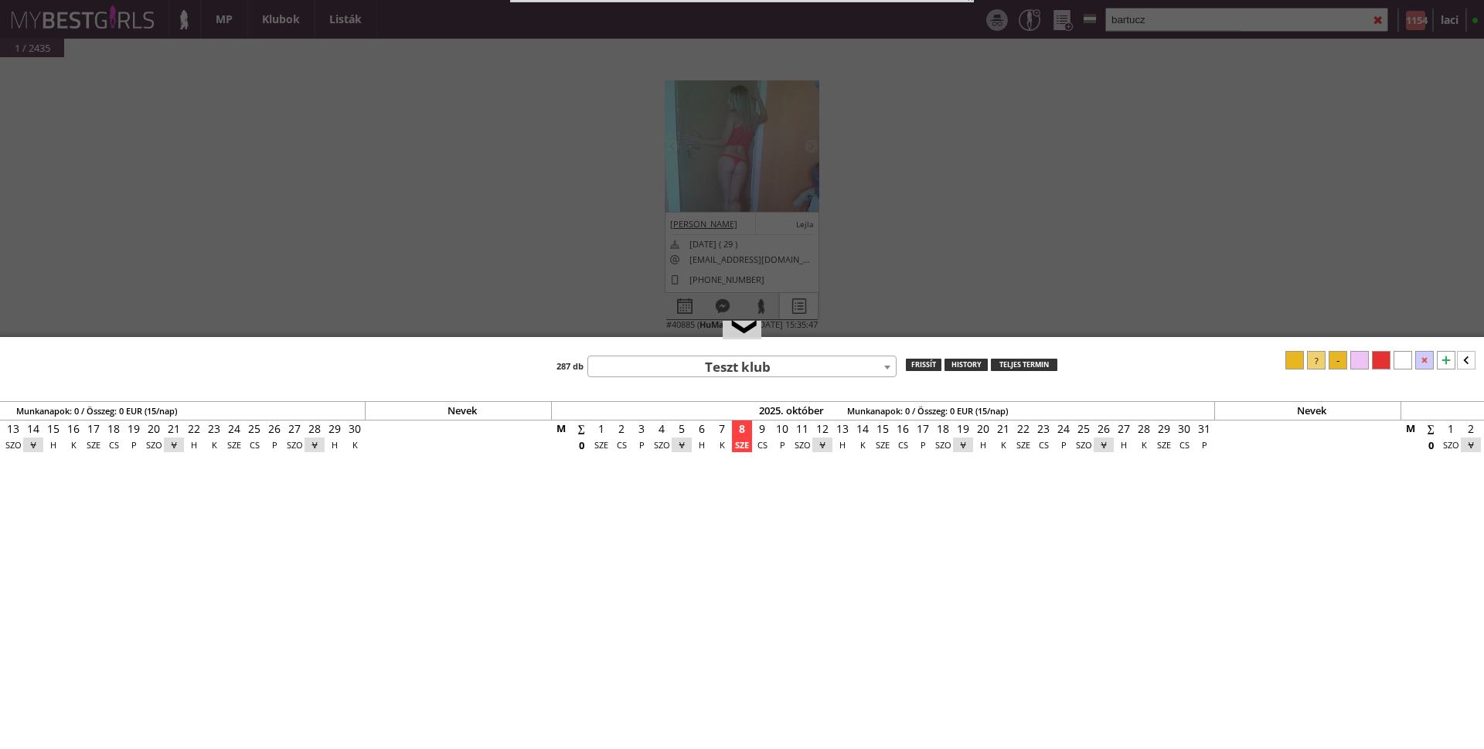
select select "1"
